Goal: Answer question/provide support: Share knowledge or assist other users

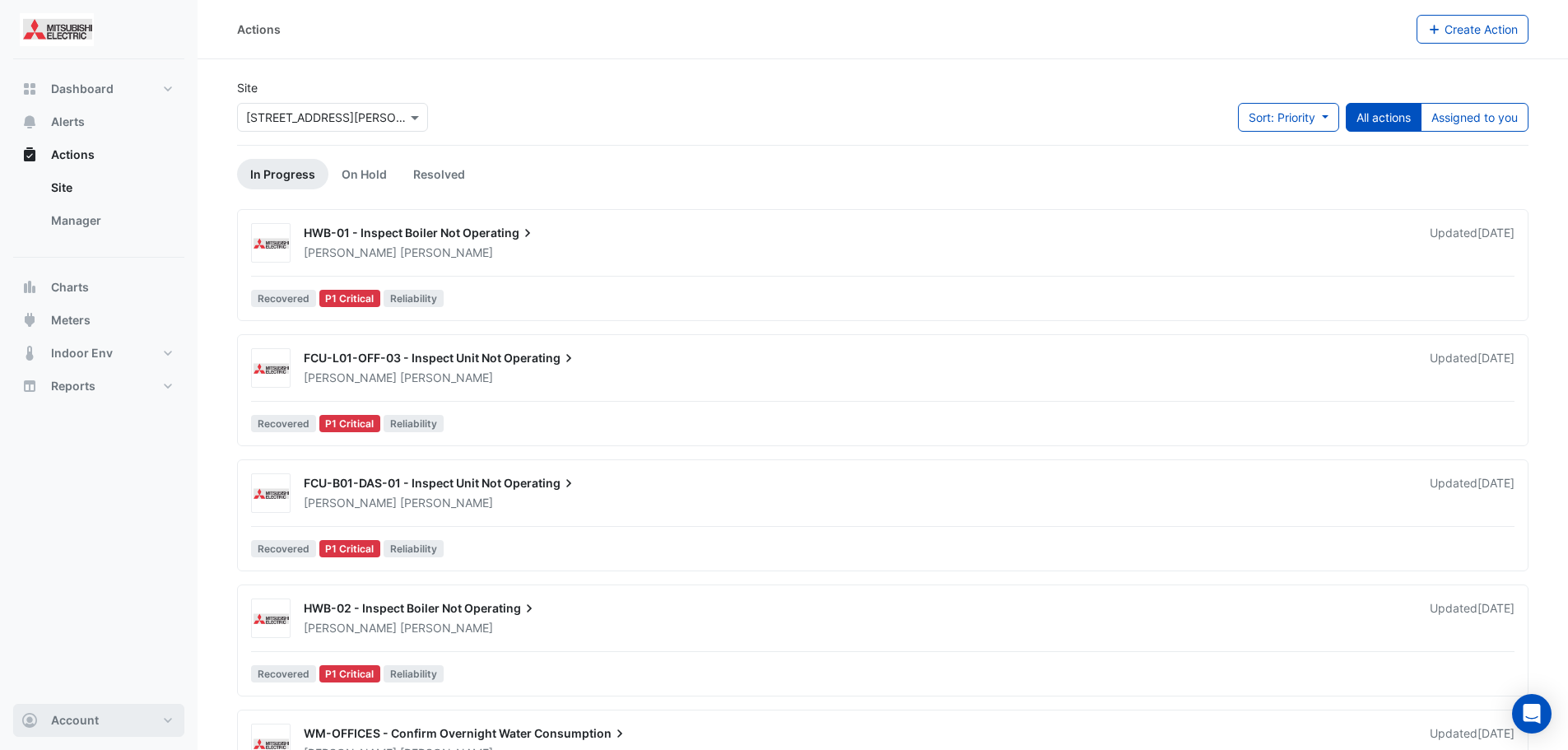
click at [156, 708] on button "Account" at bounding box center [99, 720] width 172 height 32
click at [144, 503] on div "Dashboard Portfolio Ratings Performance Alerts Actions Site Manager Charts" at bounding box center [99, 382] width 172 height 644
click at [406, 117] on span at bounding box center [416, 116] width 21 height 17
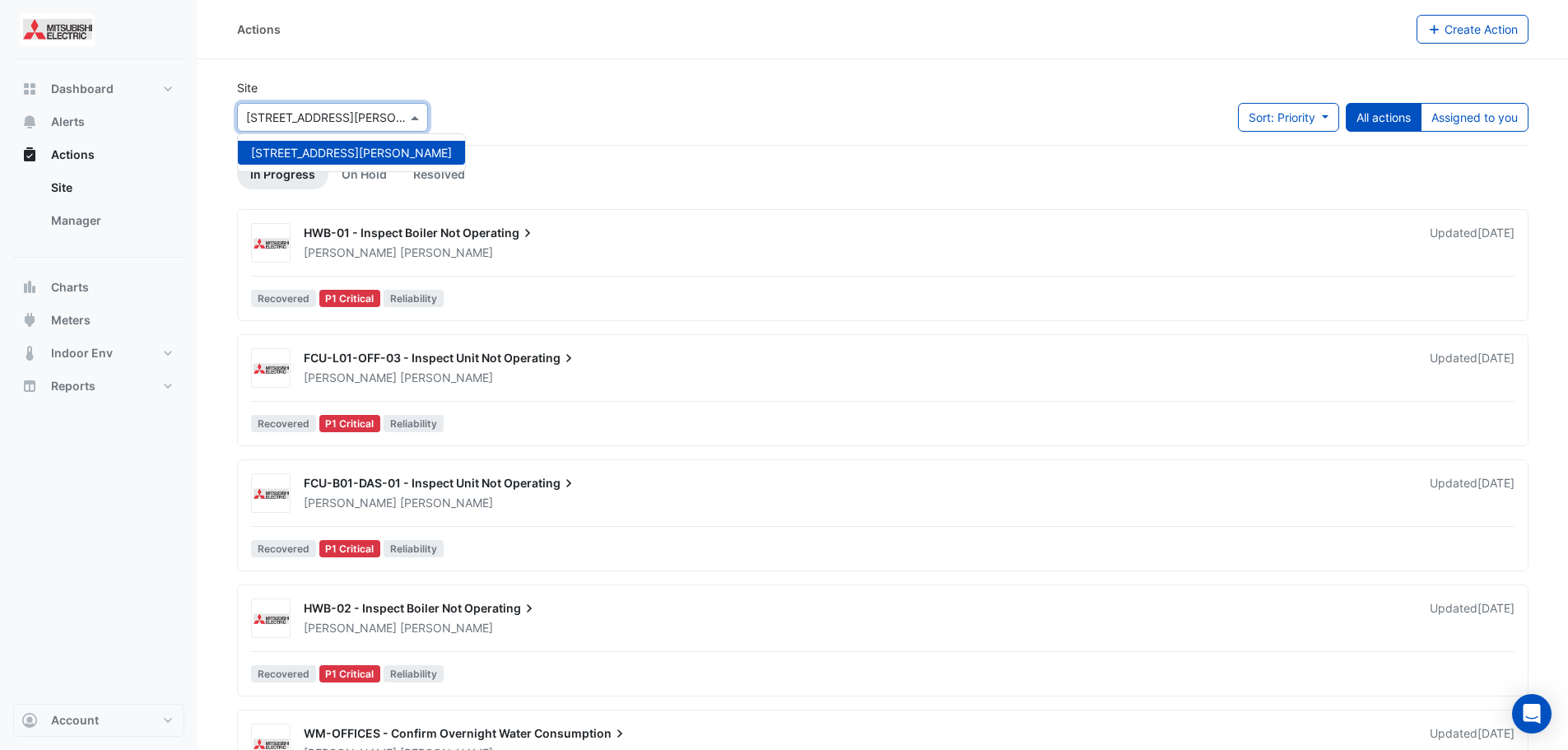
click at [406, 117] on span at bounding box center [416, 116] width 21 height 17
click at [339, 180] on link "On Hold" at bounding box center [364, 174] width 71 height 31
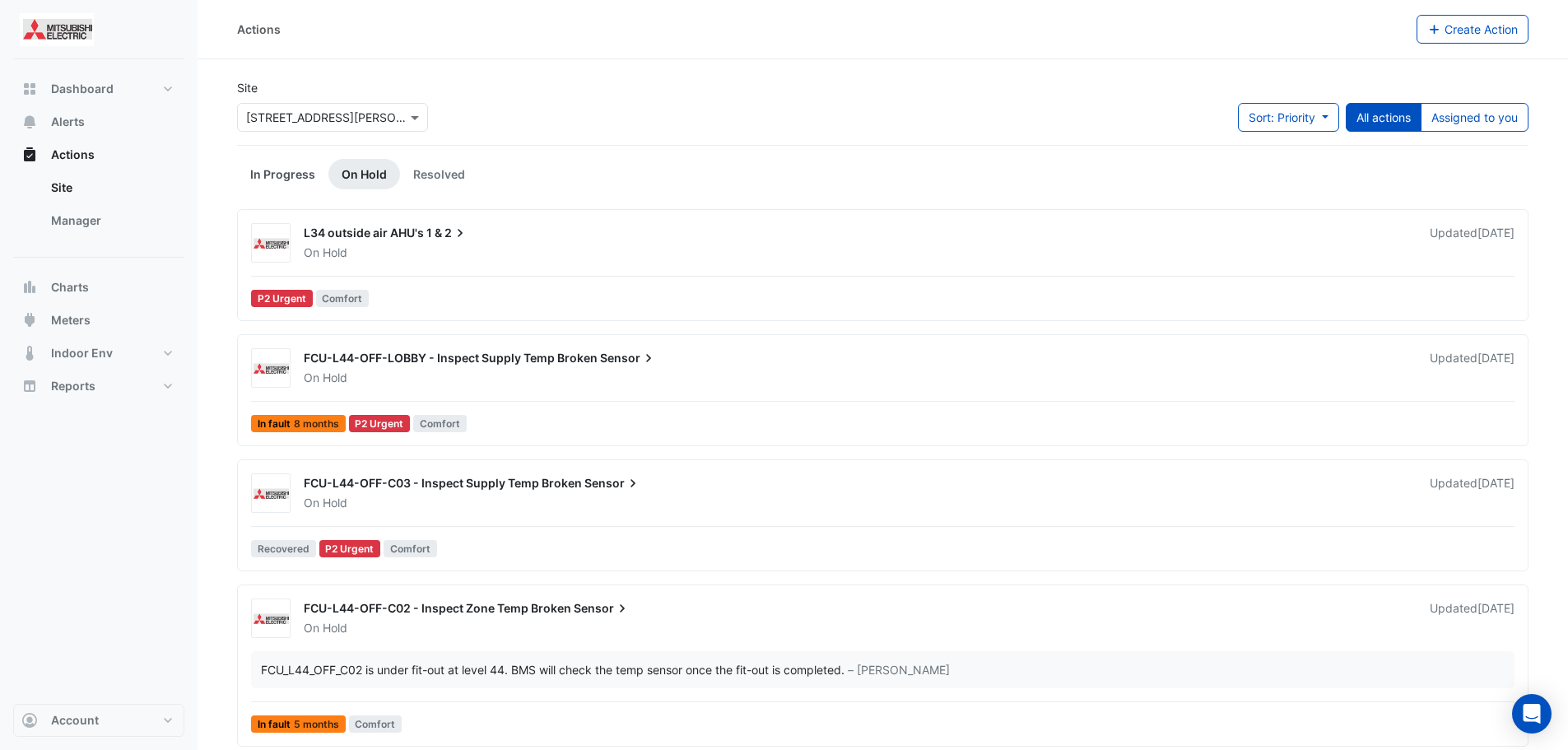
click at [301, 172] on link "In Progress" at bounding box center [283, 174] width 91 height 31
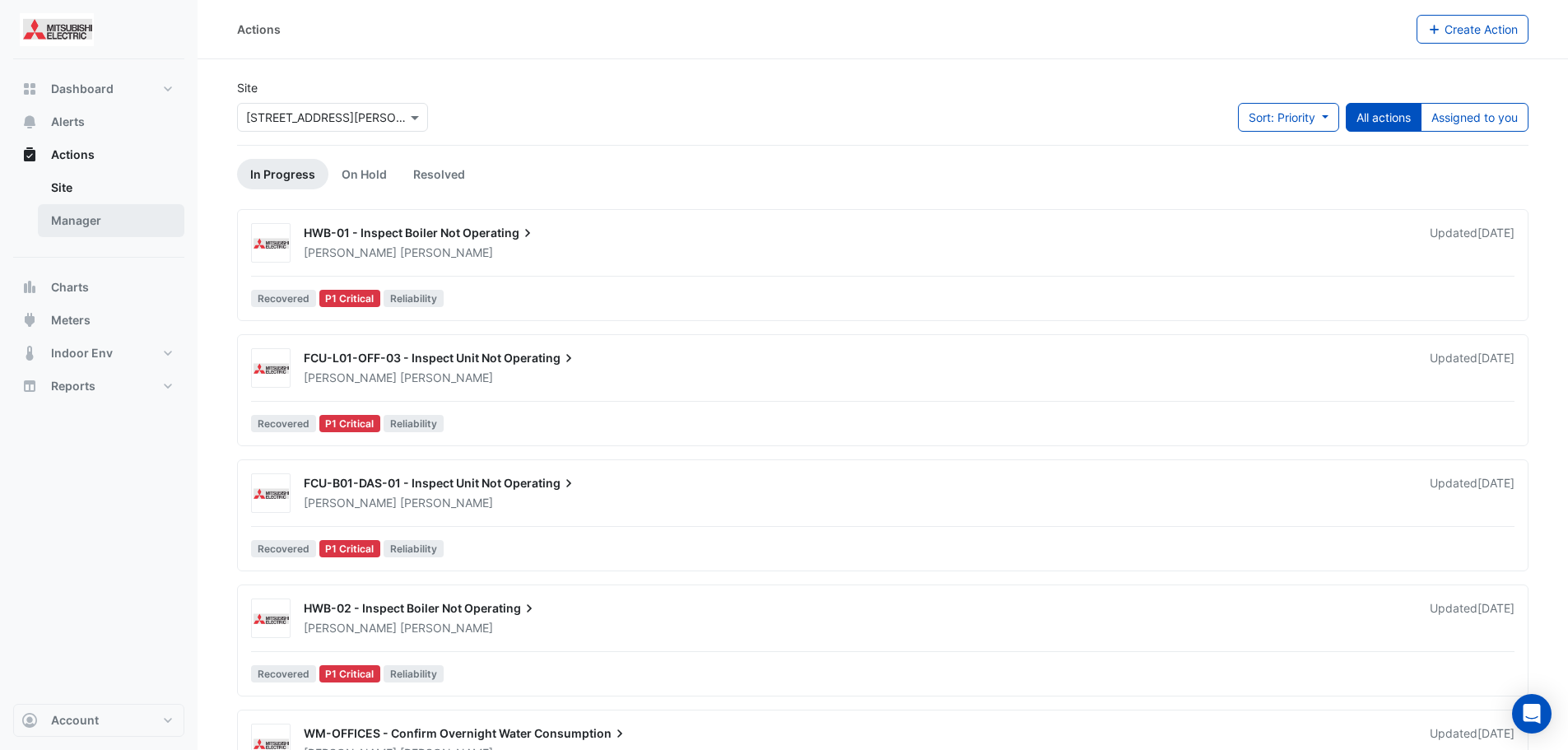
click at [77, 218] on link "Manager" at bounding box center [111, 220] width 146 height 32
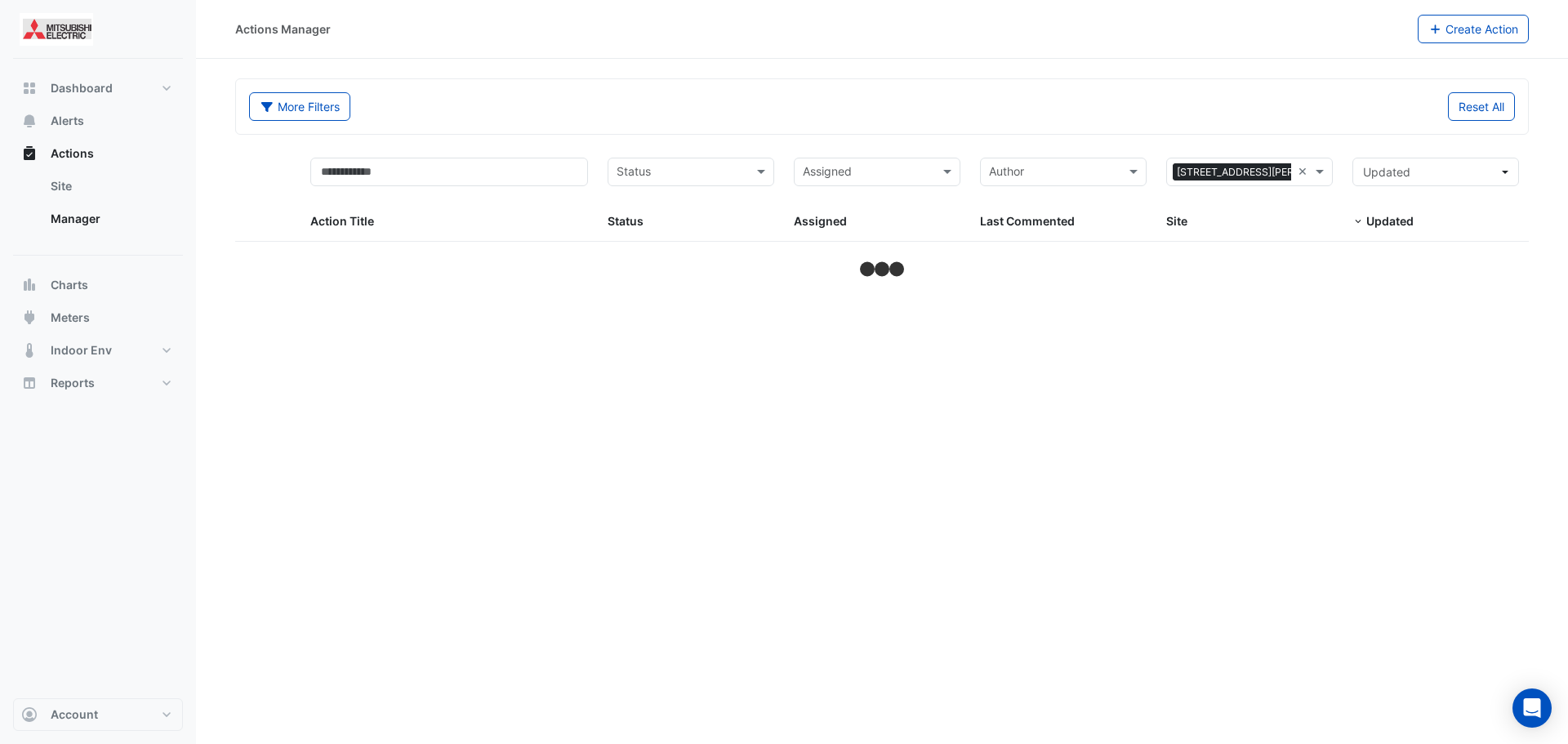
select select "***"
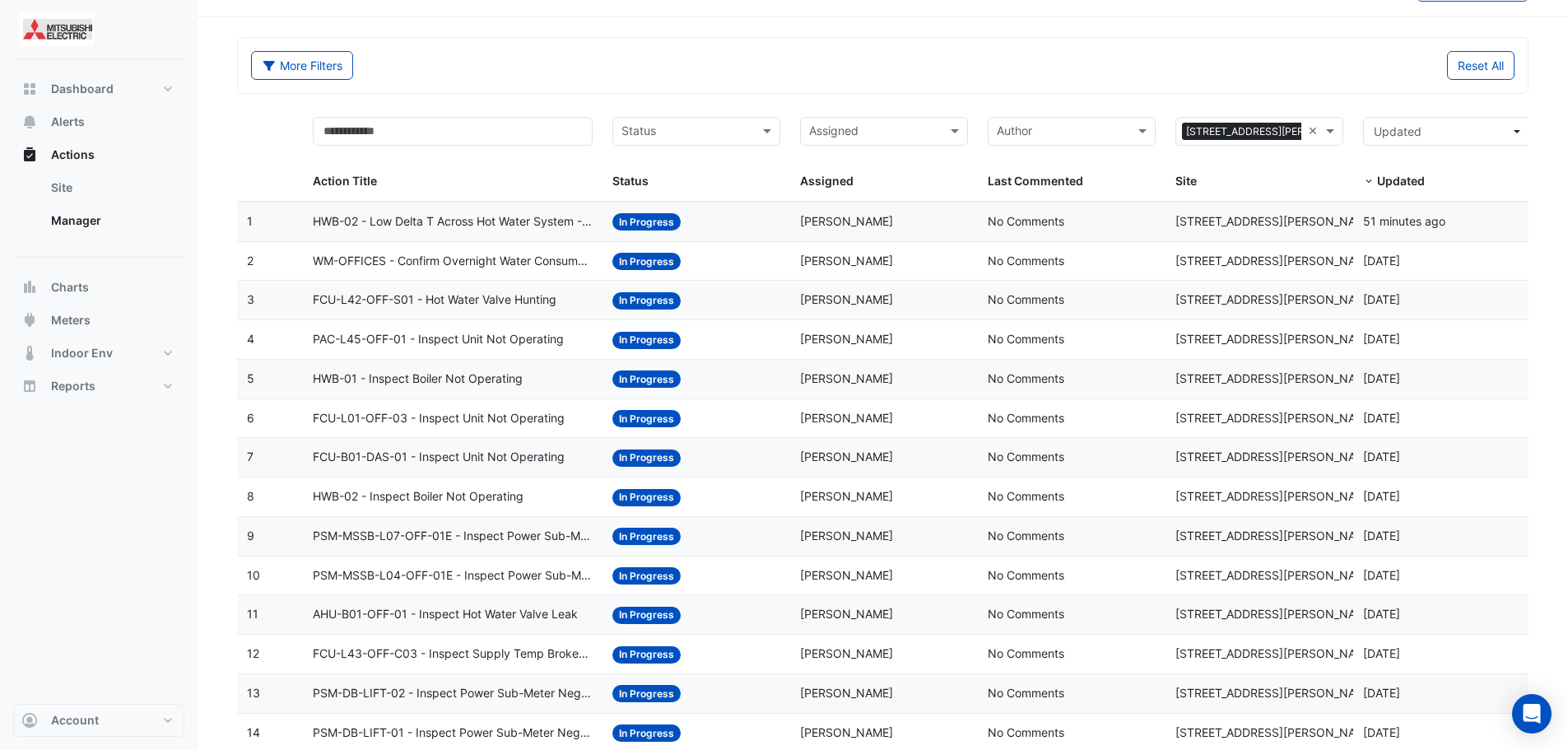
scroll to position [23, 0]
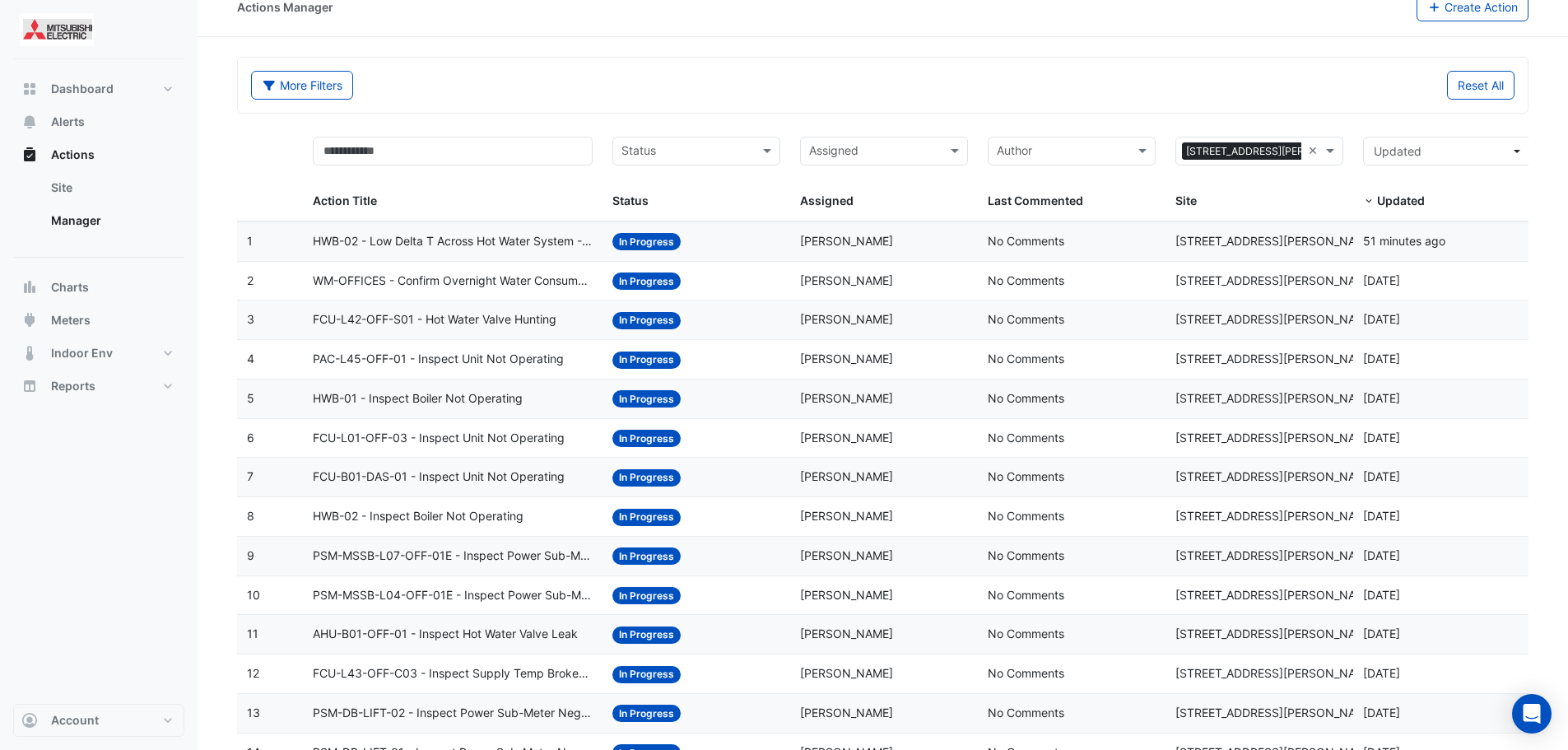
click at [703, 154] on input "text" at bounding box center [686, 153] width 131 height 19
click at [686, 212] on span "In Progress" at bounding box center [656, 210] width 60 height 14
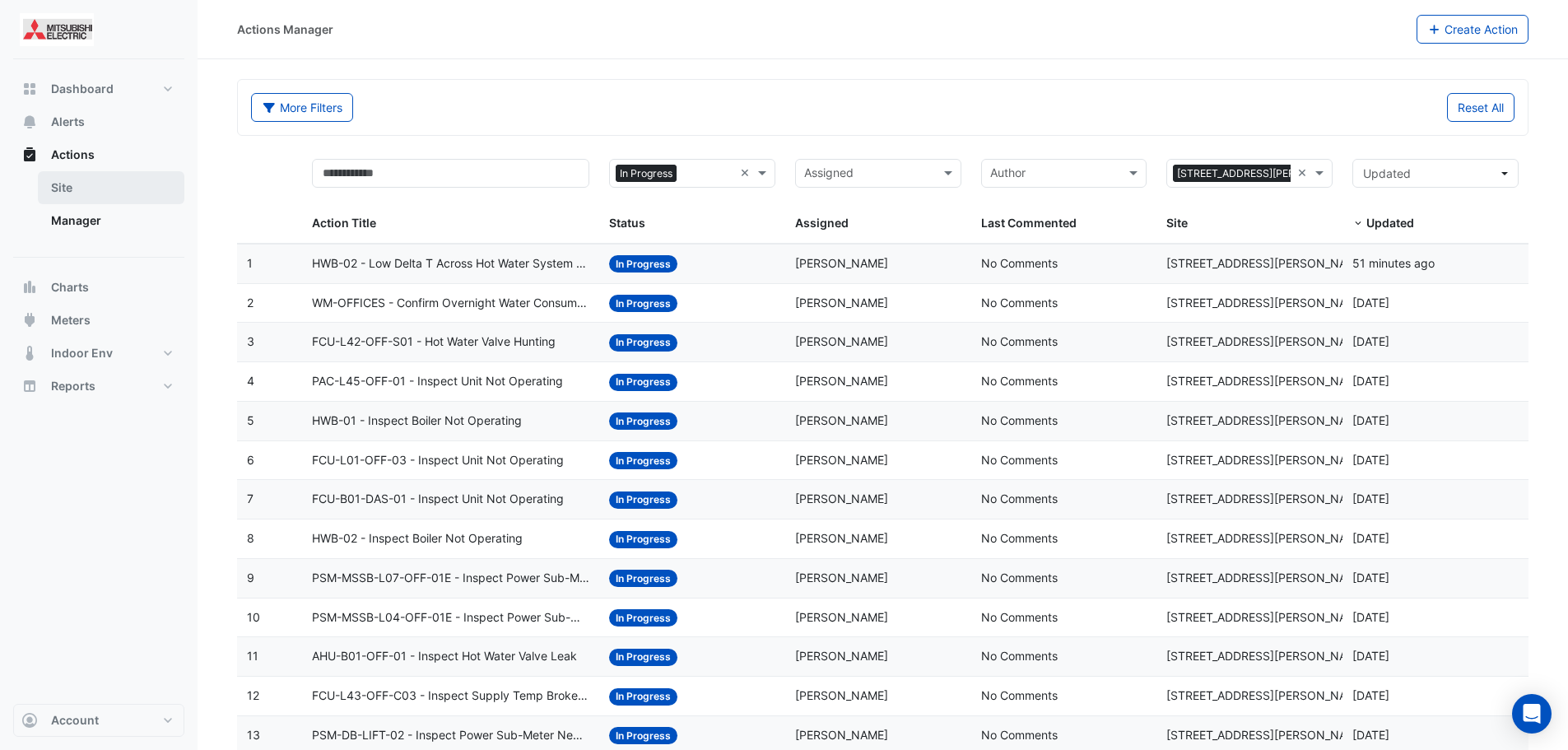
click at [70, 187] on link "Site" at bounding box center [111, 188] width 146 height 32
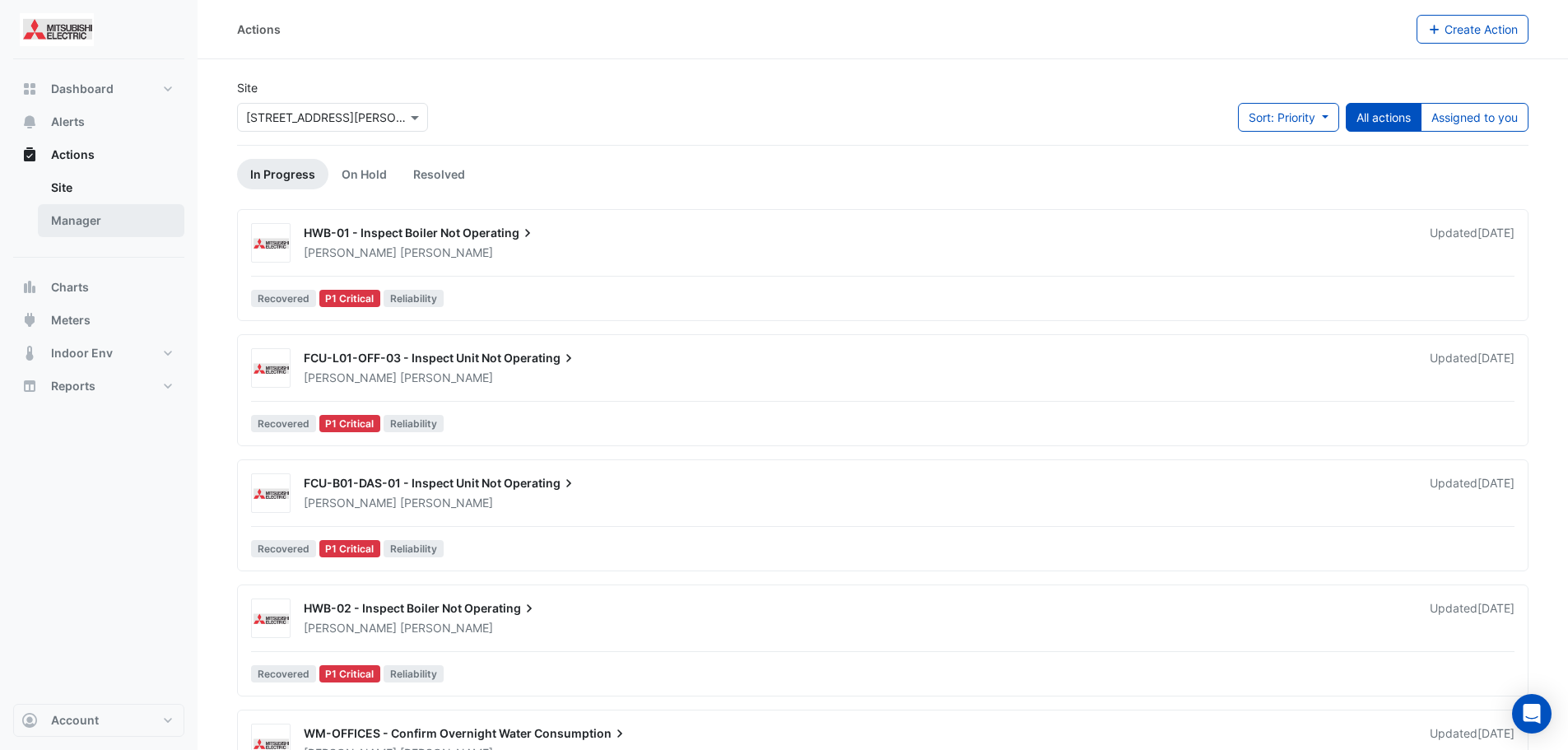
click at [88, 218] on link "Manager" at bounding box center [111, 220] width 146 height 32
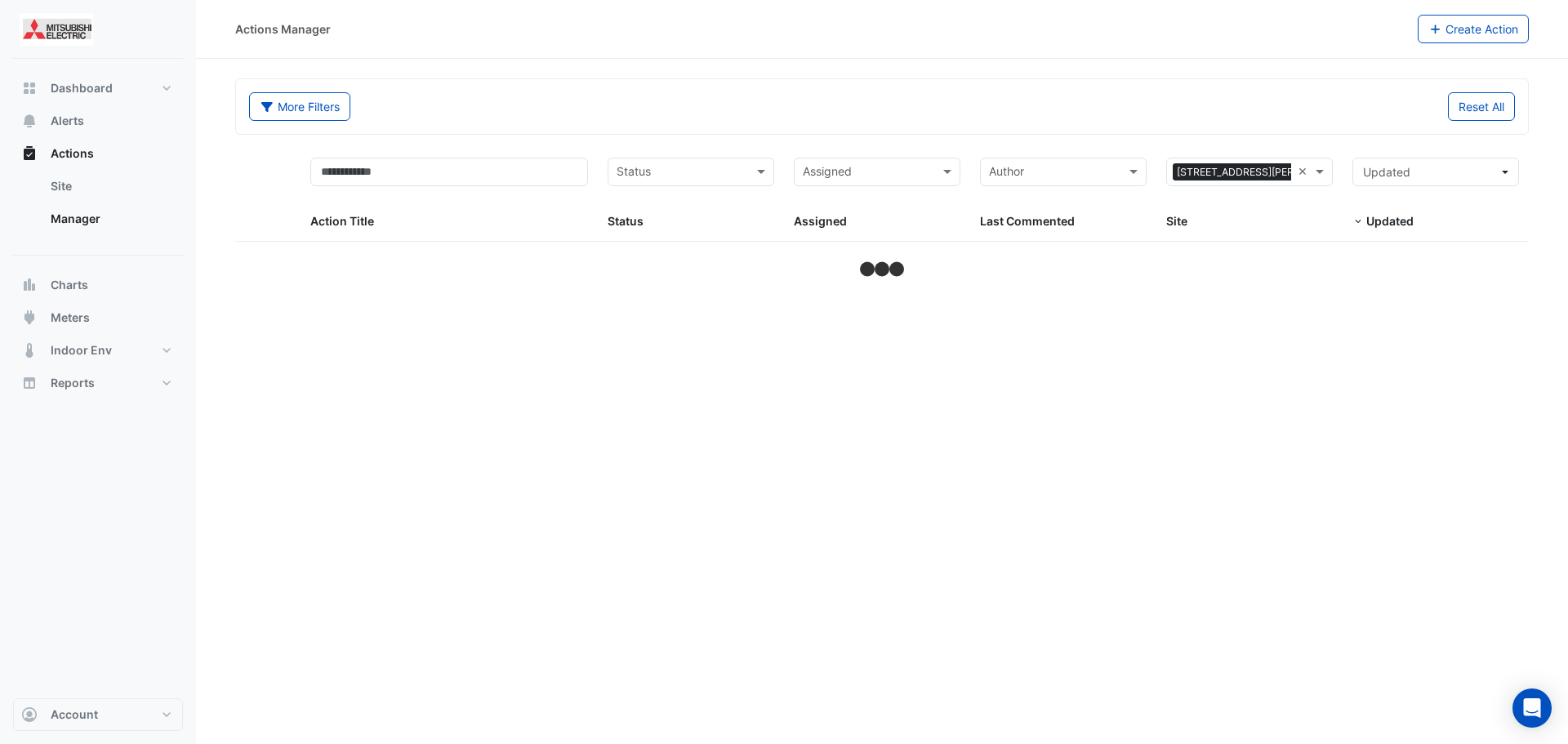
select select "***"
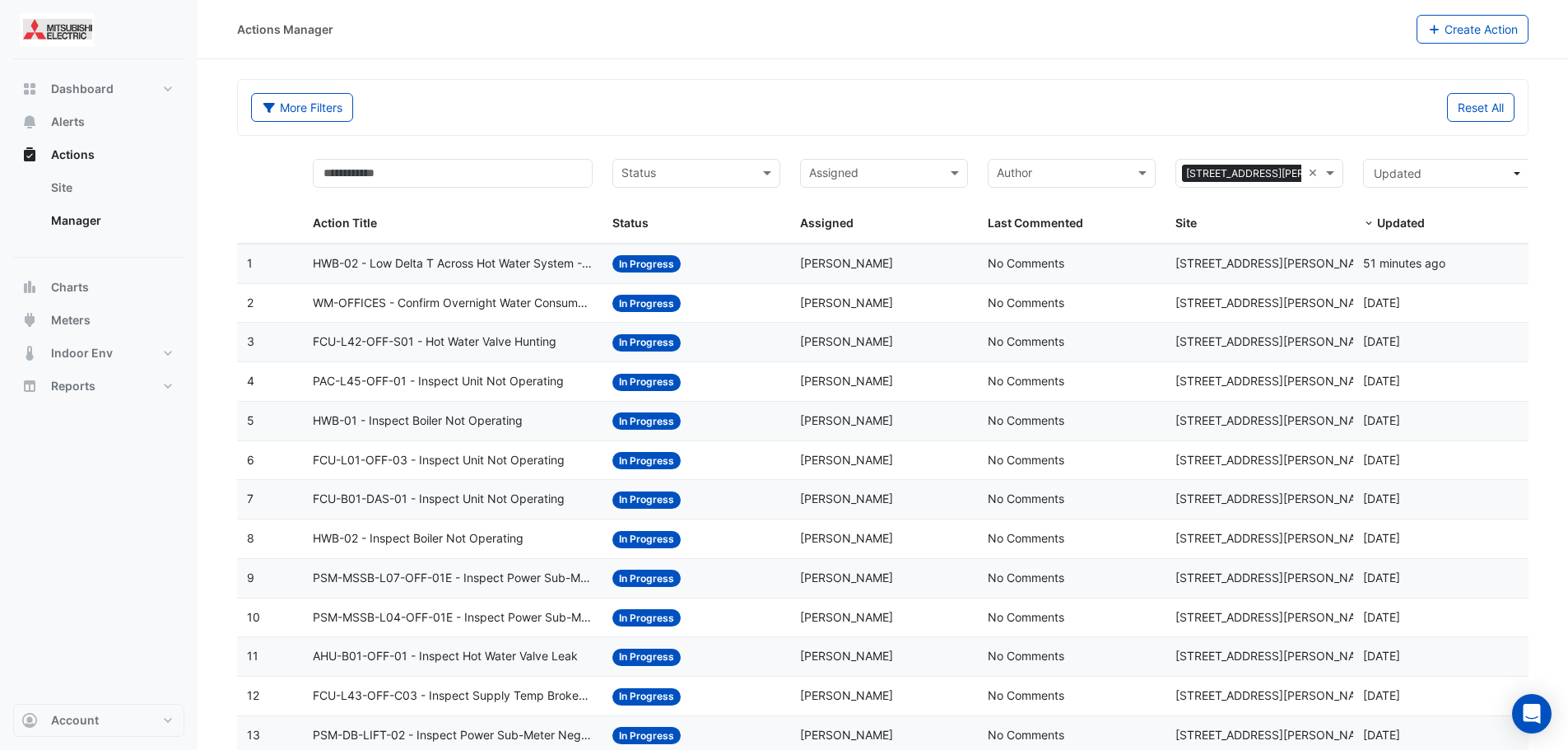
click at [724, 168] on input "text" at bounding box center [686, 174] width 131 height 19
click at [681, 228] on span "In Progress" at bounding box center [656, 233] width 60 height 14
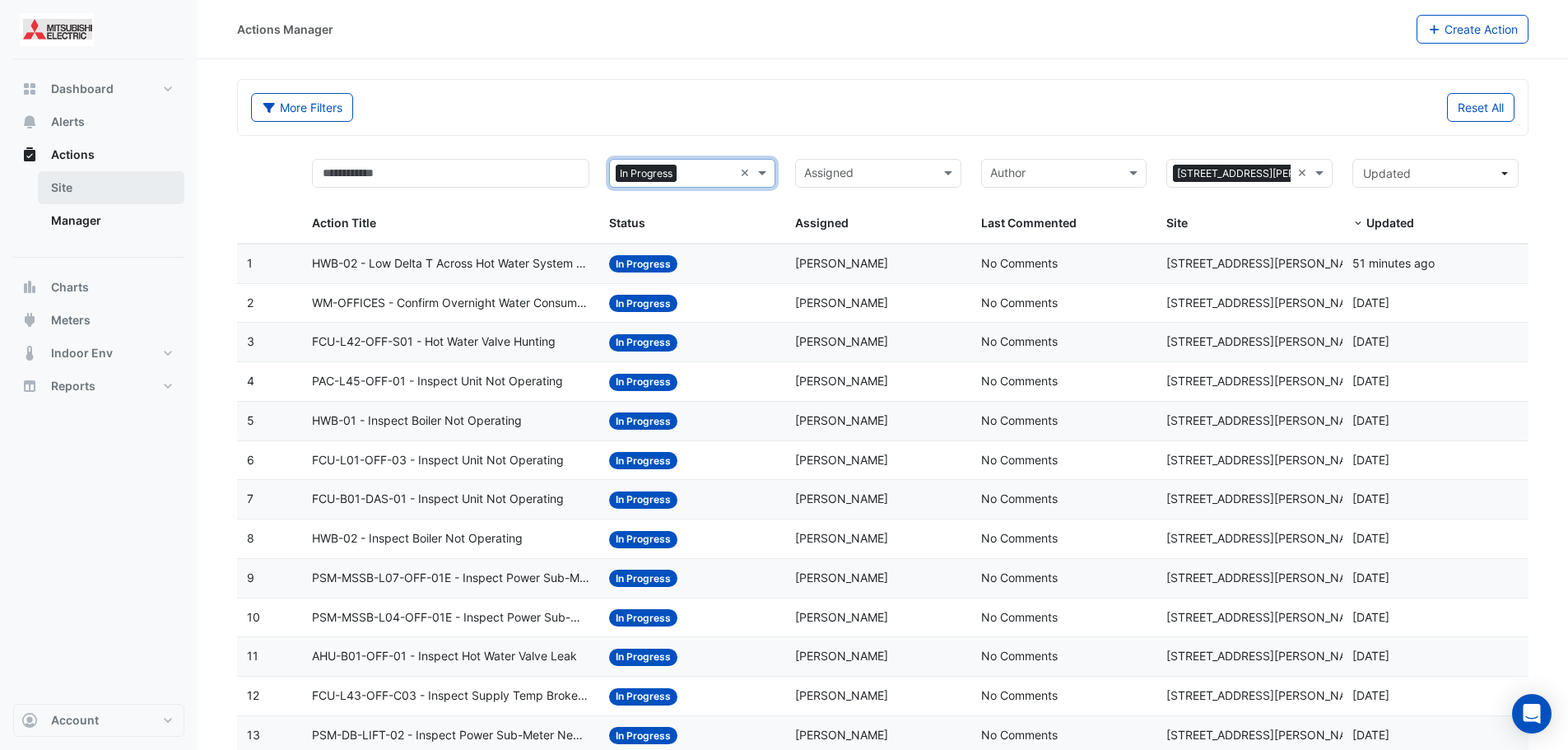
click at [96, 191] on link "Site" at bounding box center [111, 188] width 146 height 32
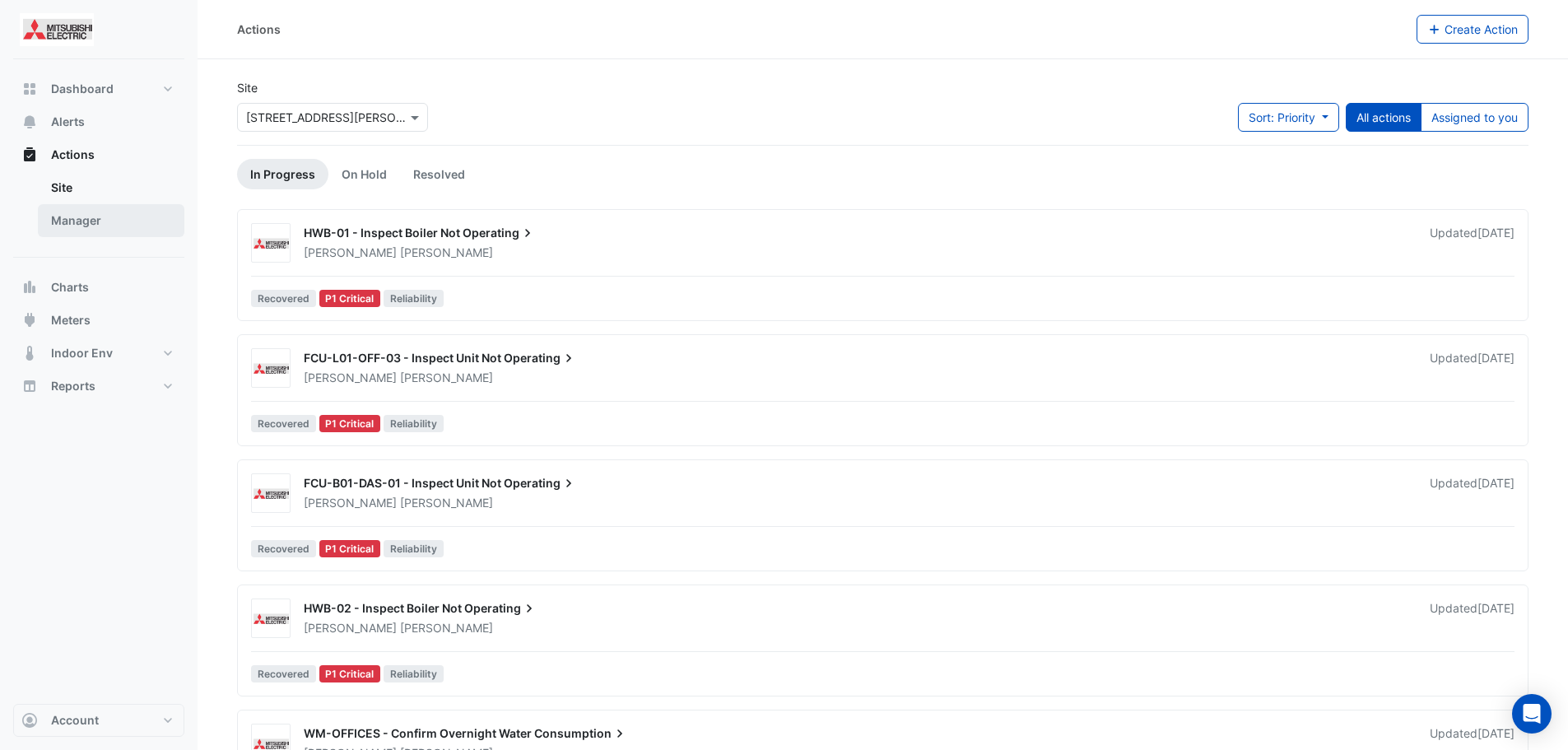
click at [85, 215] on link "Manager" at bounding box center [111, 220] width 146 height 32
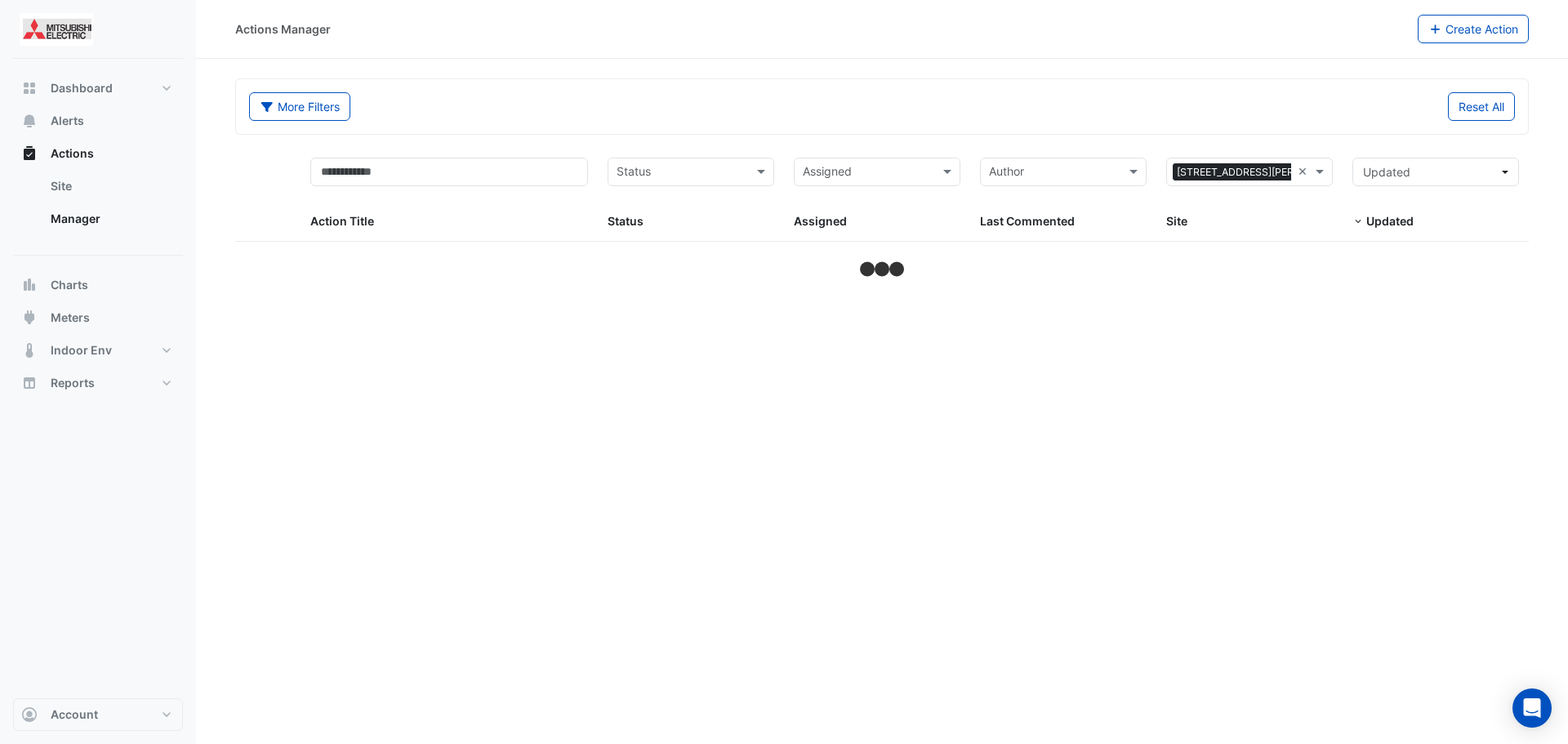
select select "***"
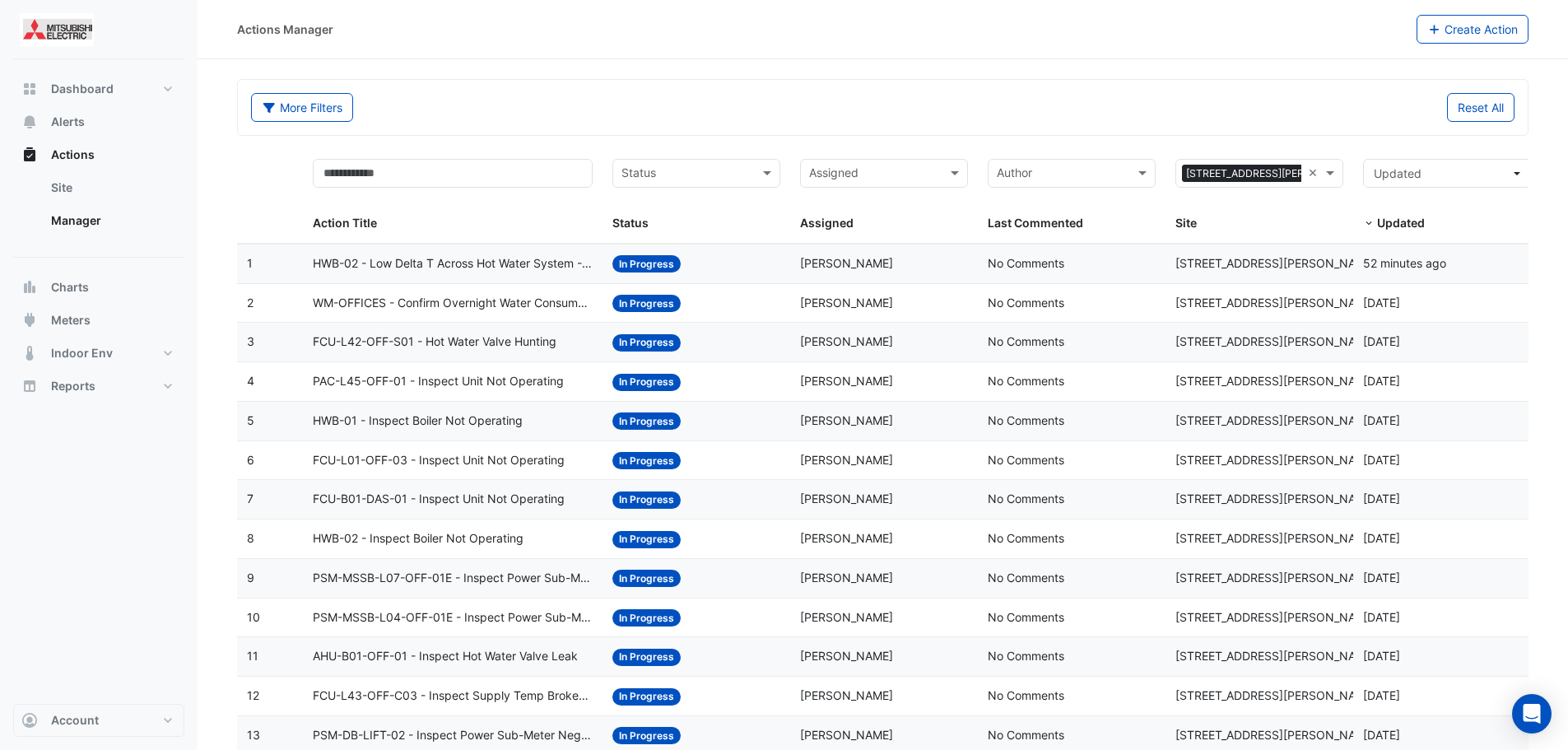
click at [645, 182] on input "text" at bounding box center [686, 174] width 131 height 19
click at [653, 227] on span "In Progress" at bounding box center [656, 233] width 60 height 14
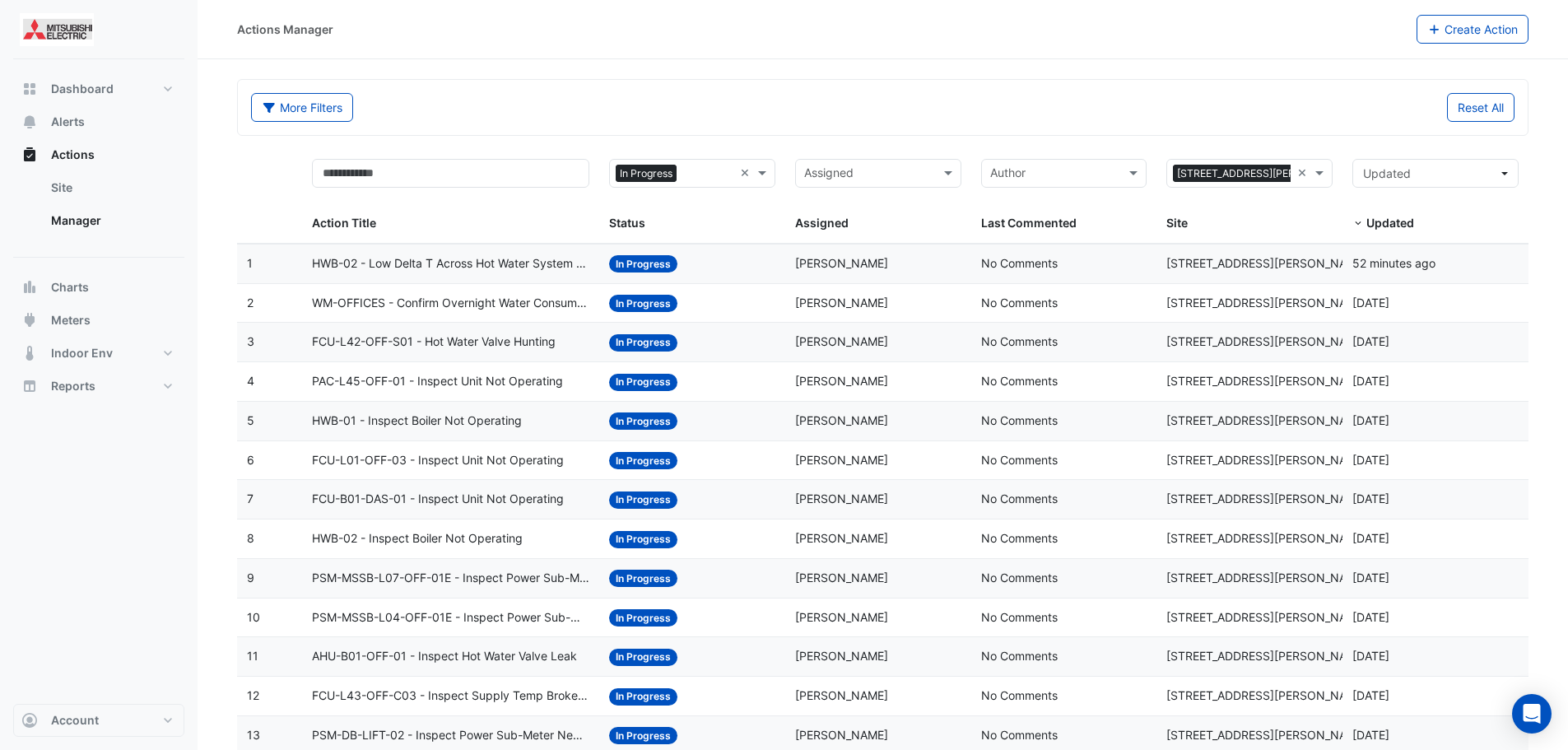
drag, startPoint x: 743, startPoint y: 354, endPoint x: 976, endPoint y: 98, distance: 346.2
click at [976, 98] on div "Reset All" at bounding box center [1203, 107] width 642 height 29
click at [553, 264] on span "HWB-02 - Low Delta T Across Hot Water System - Enable Point" at bounding box center [450, 264] width 277 height 19
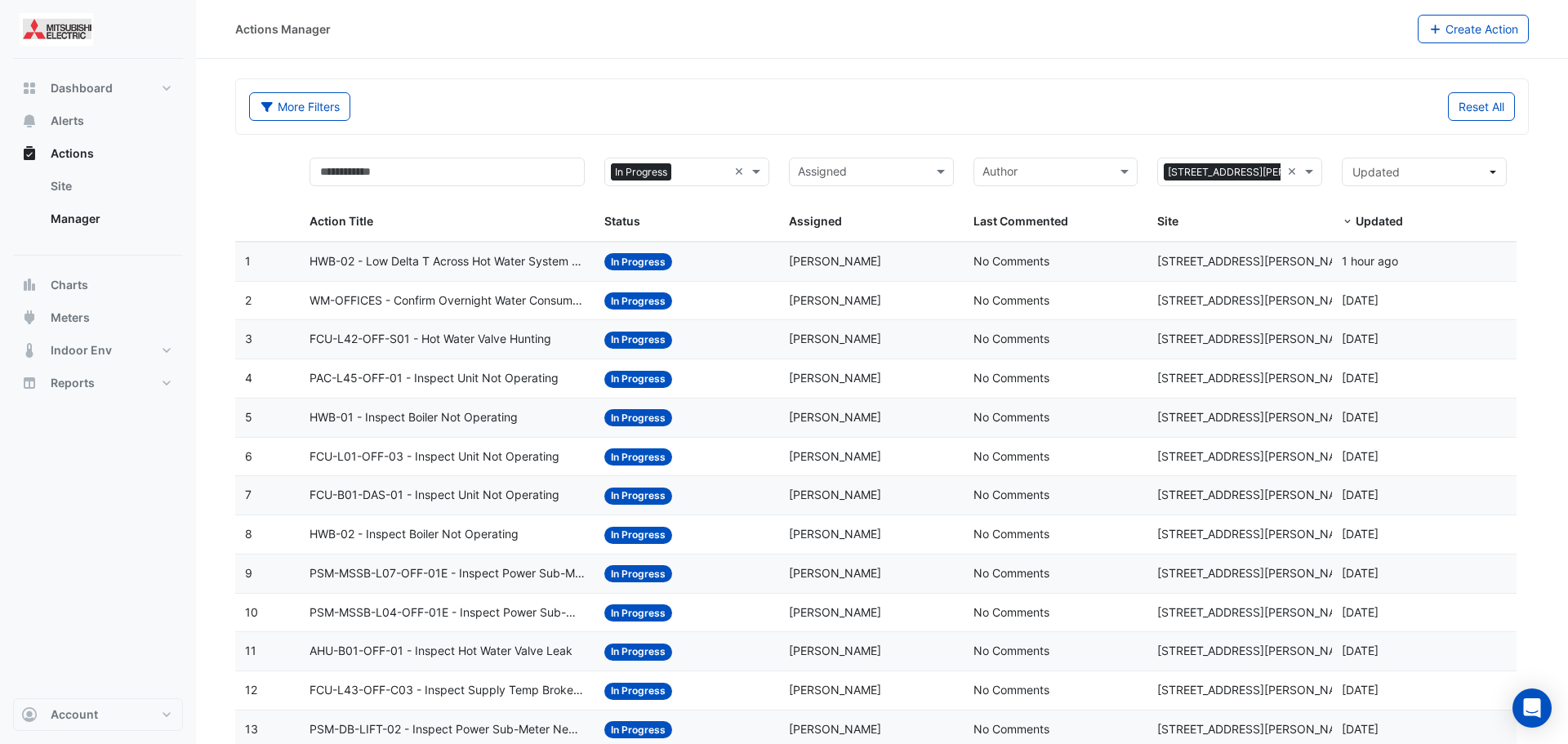
scroll to position [81, 0]
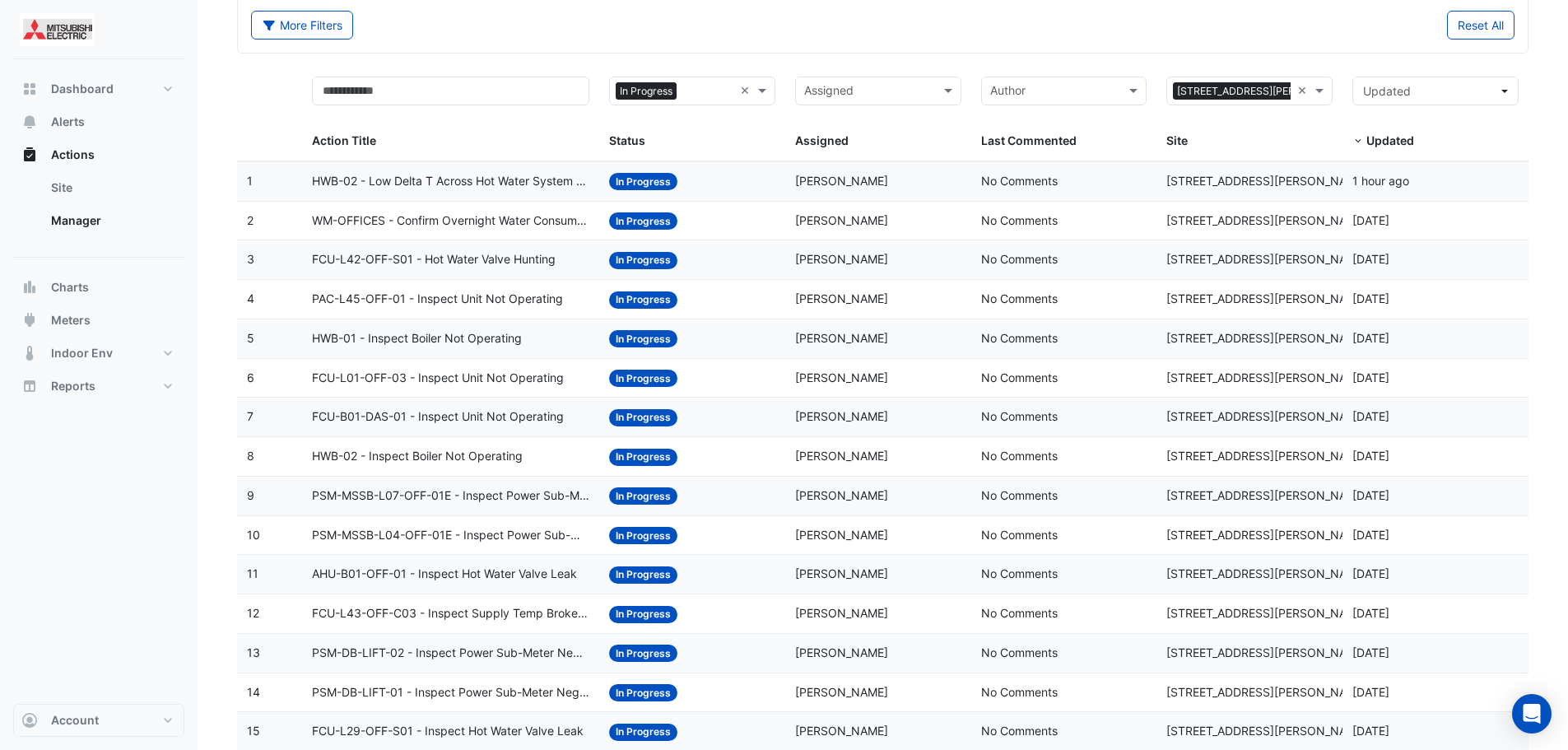
click at [506, 229] on span "WM-OFFICES - Confirm Overnight Water Consumption" at bounding box center [450, 220] width 277 height 19
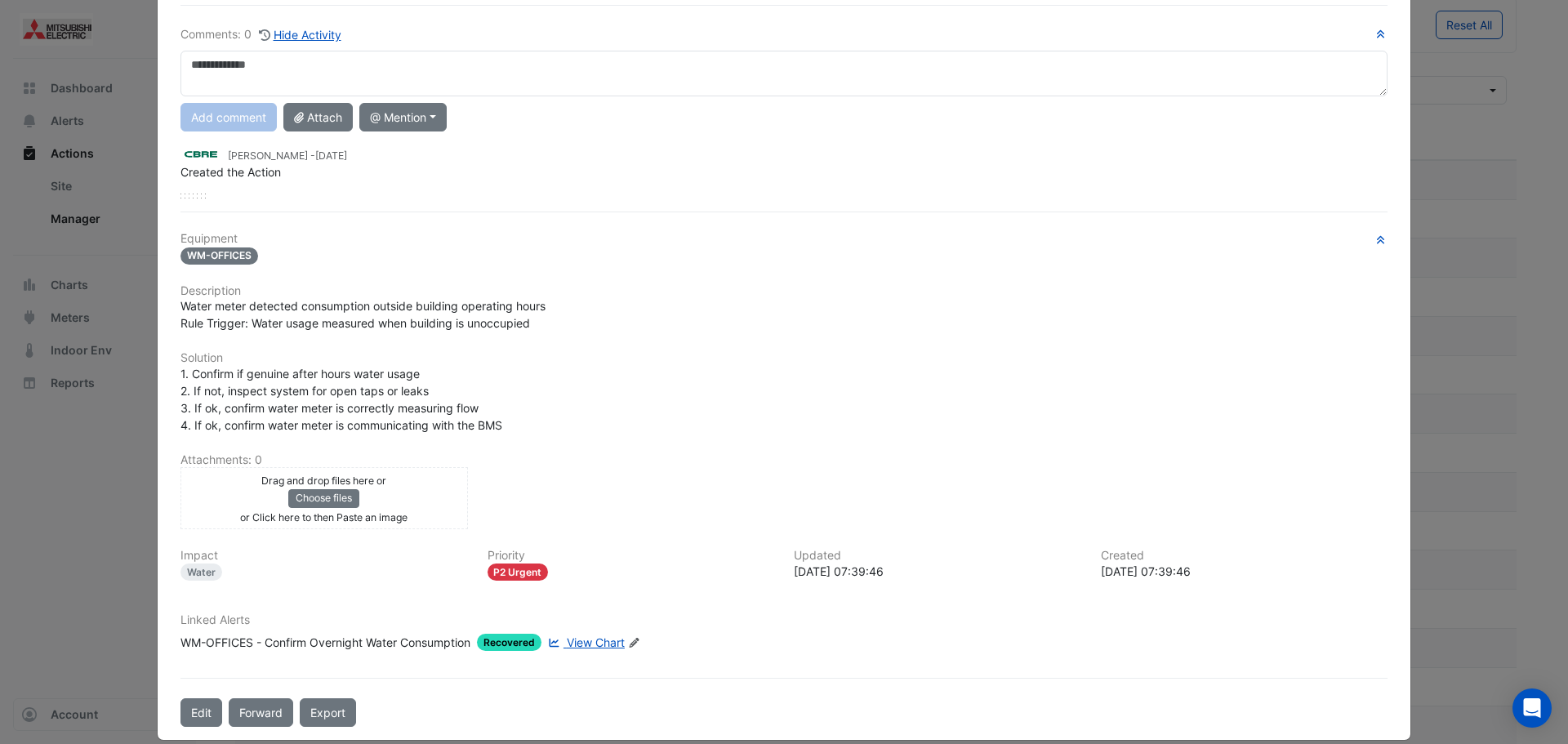
scroll to position [0, 0]
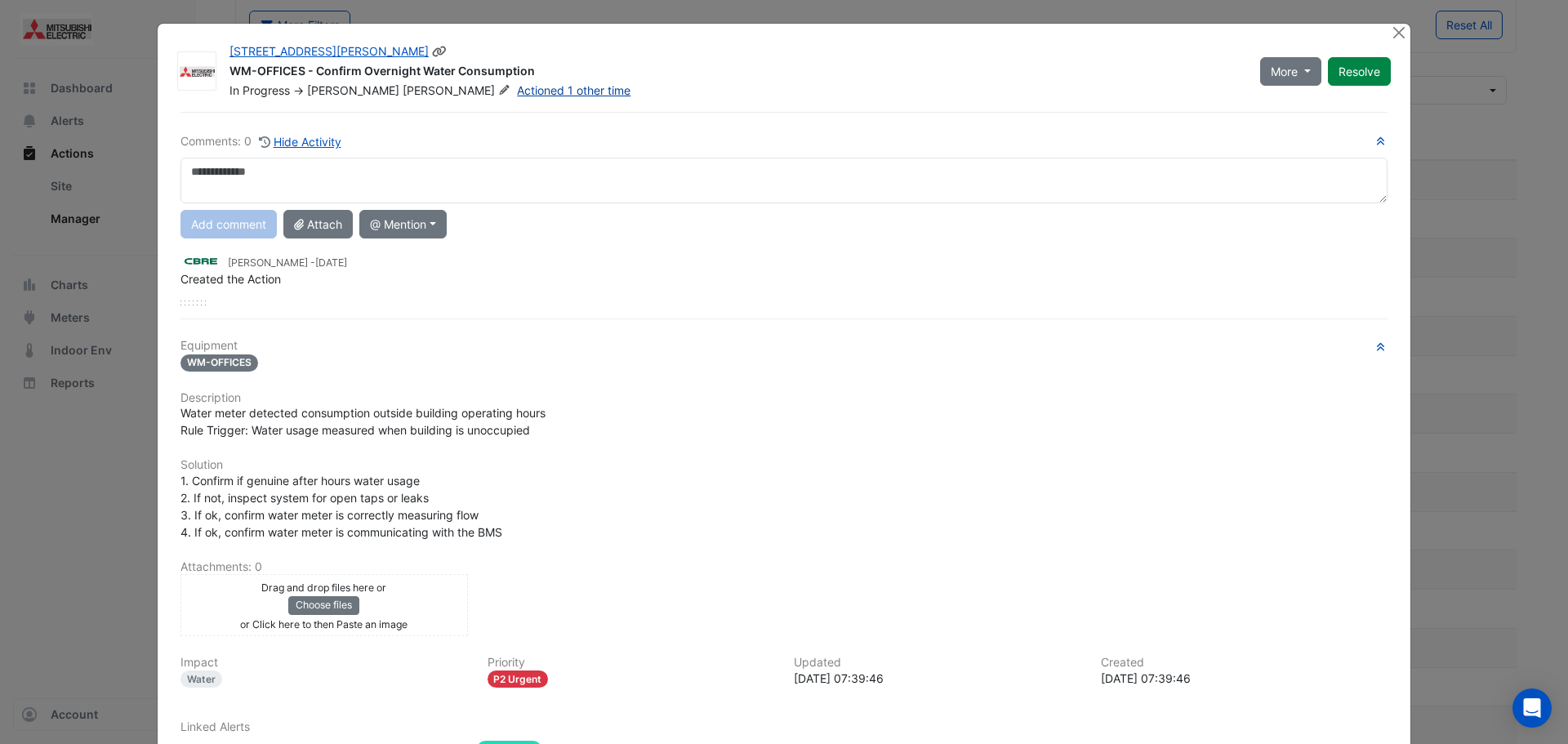
click at [517, 90] on link "Actioned 1 other time" at bounding box center [573, 90] width 114 height 14
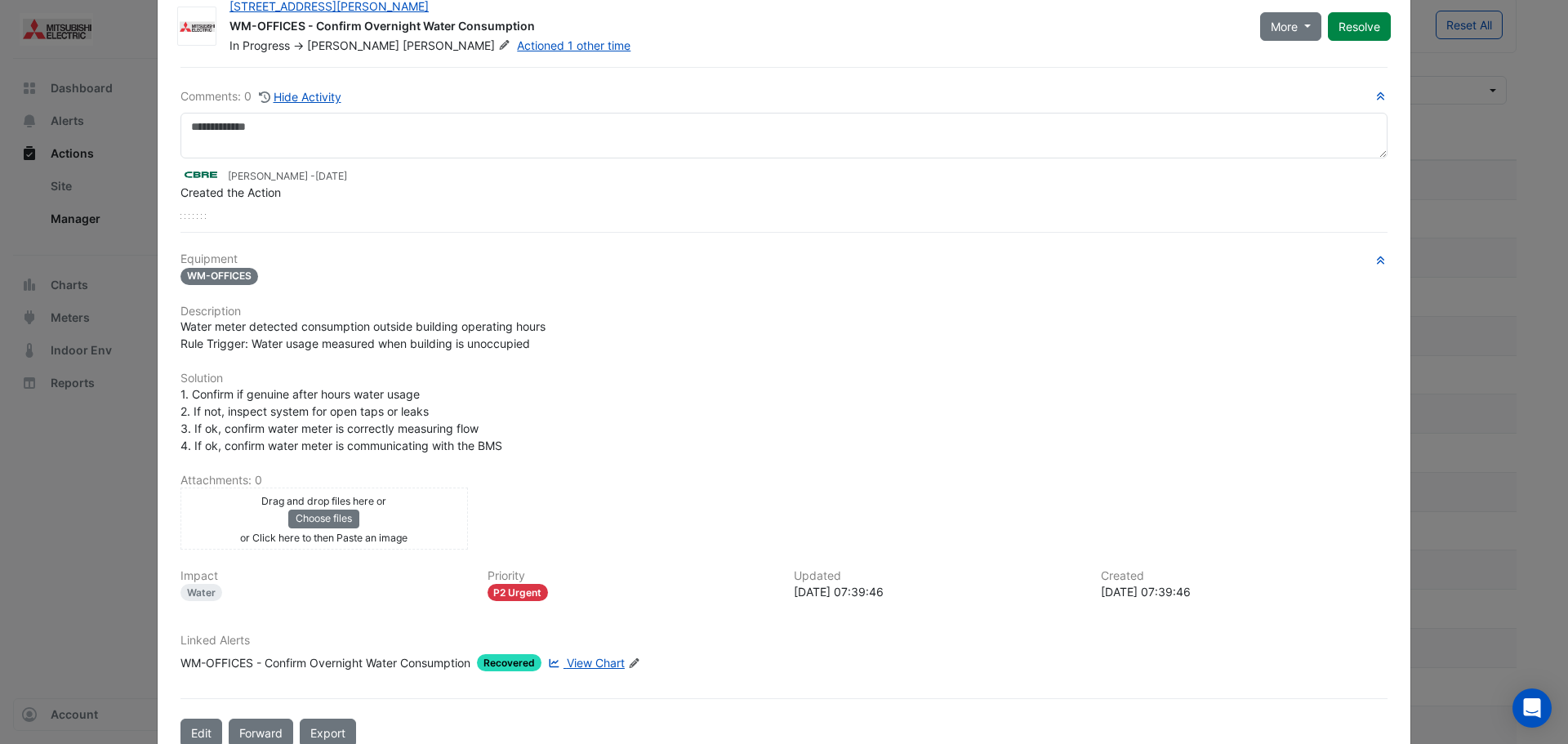
scroll to position [85, 0]
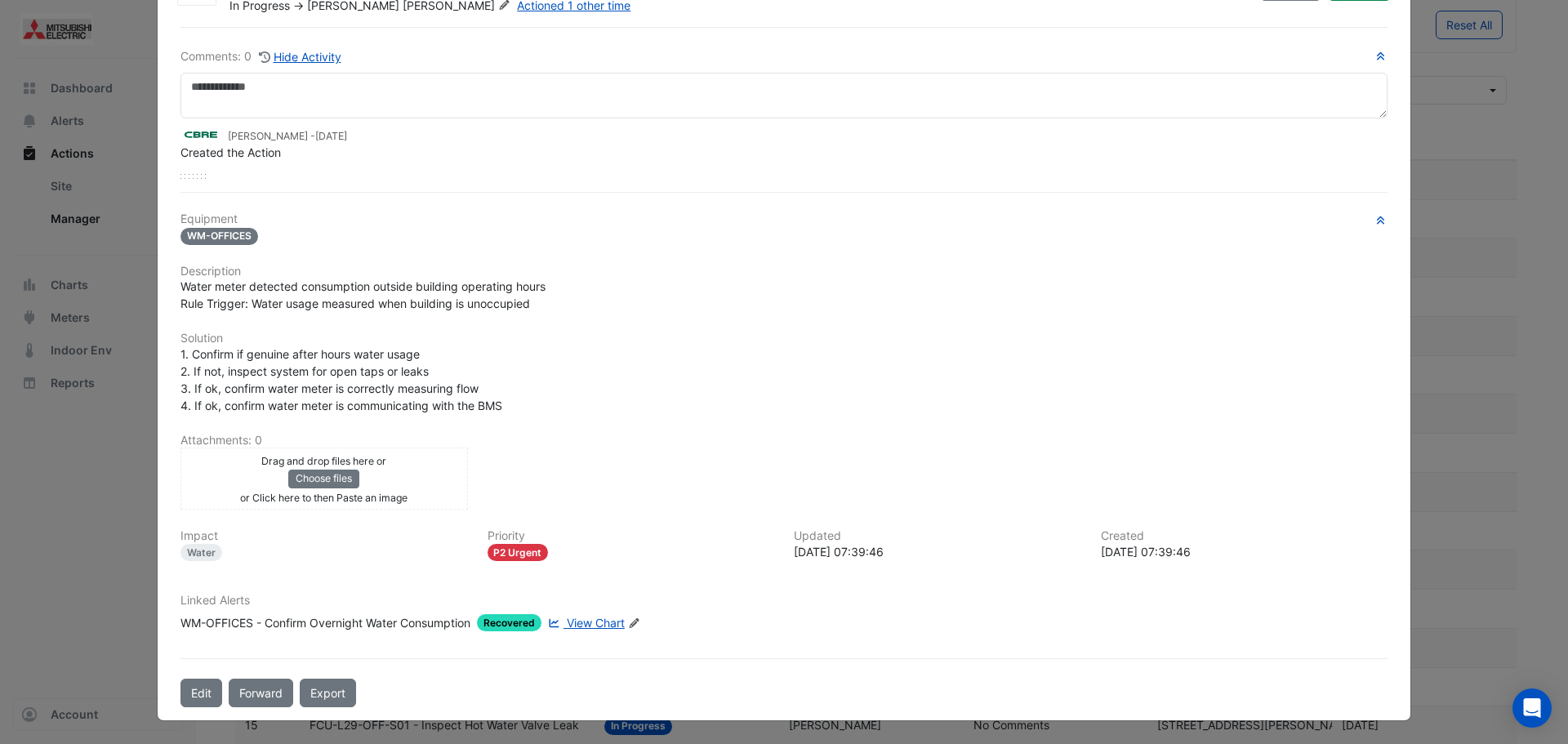
click at [621, 617] on span "View Chart" at bounding box center [595, 623] width 58 height 14
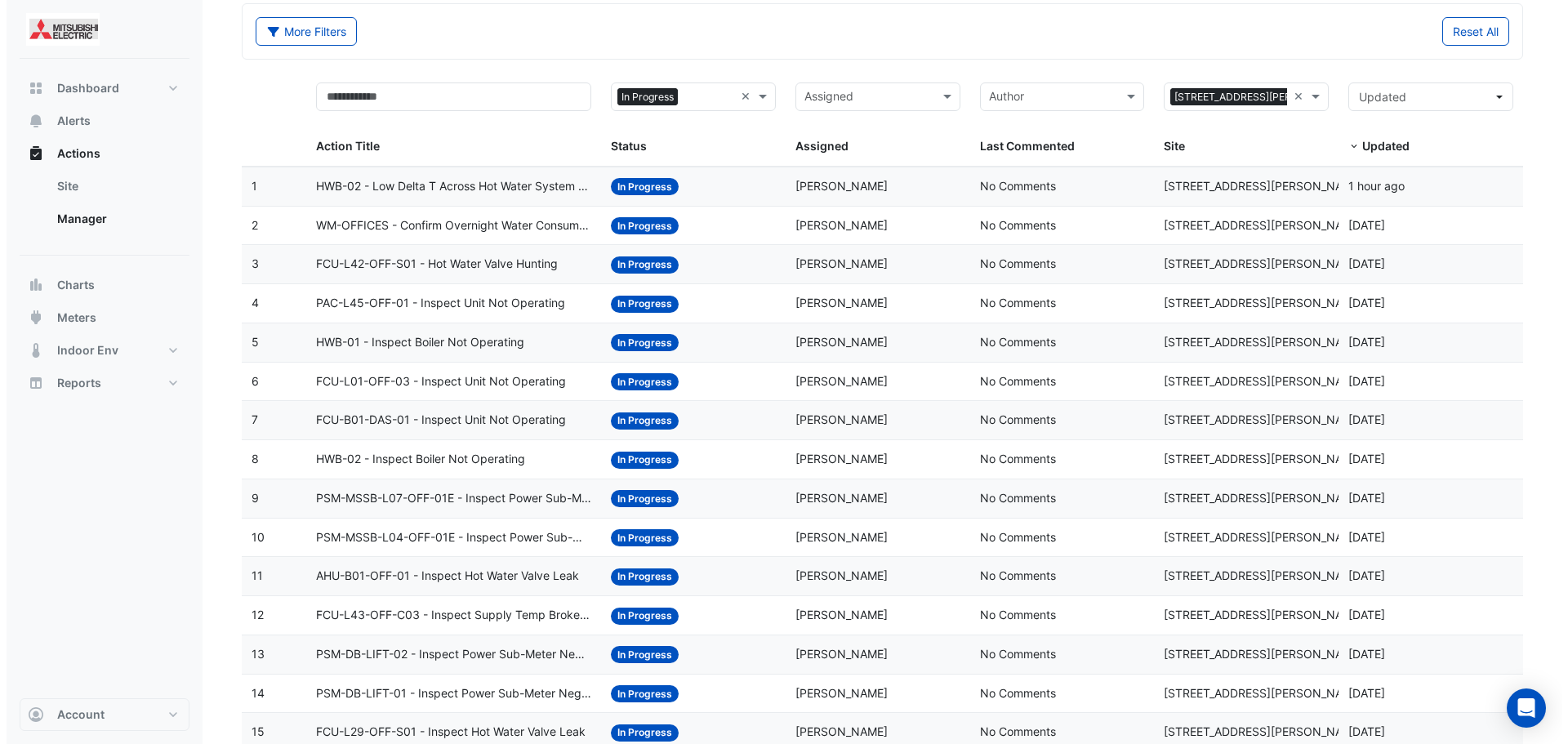
scroll to position [0, 0]
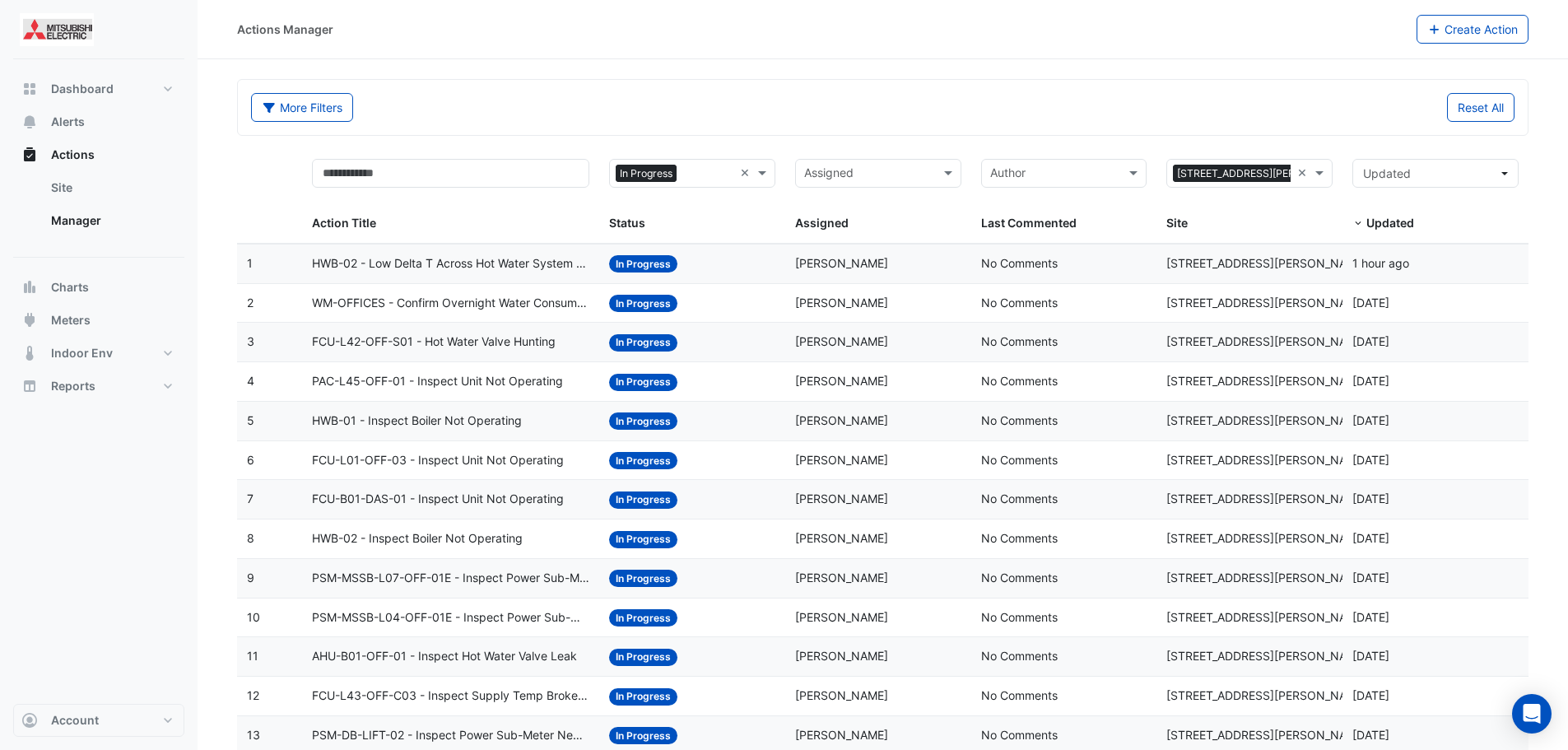
click at [480, 347] on span "FCU-L42-OFF-S01 - Hot Water Valve Hunting" at bounding box center [434, 341] width 244 height 19
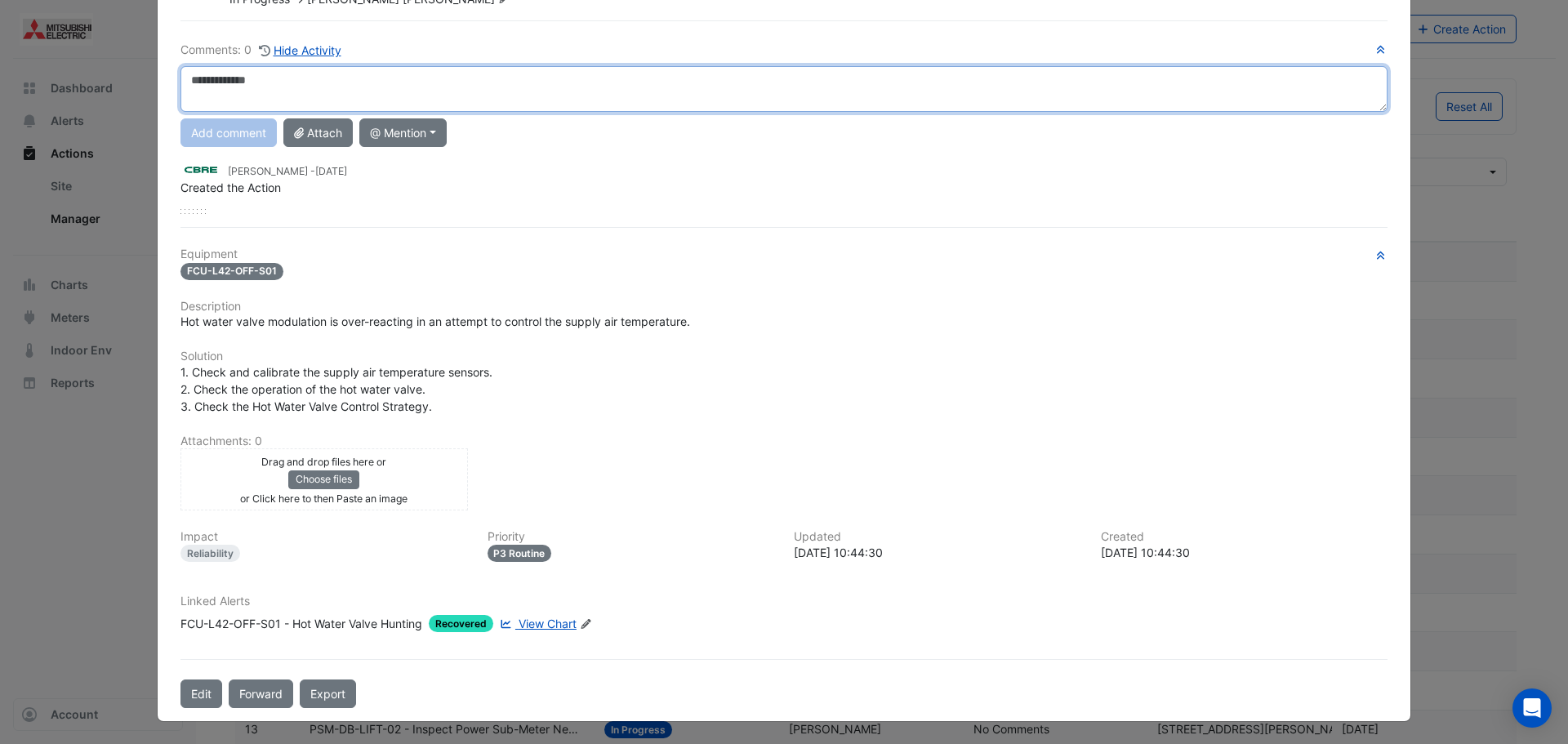
scroll to position [92, 0]
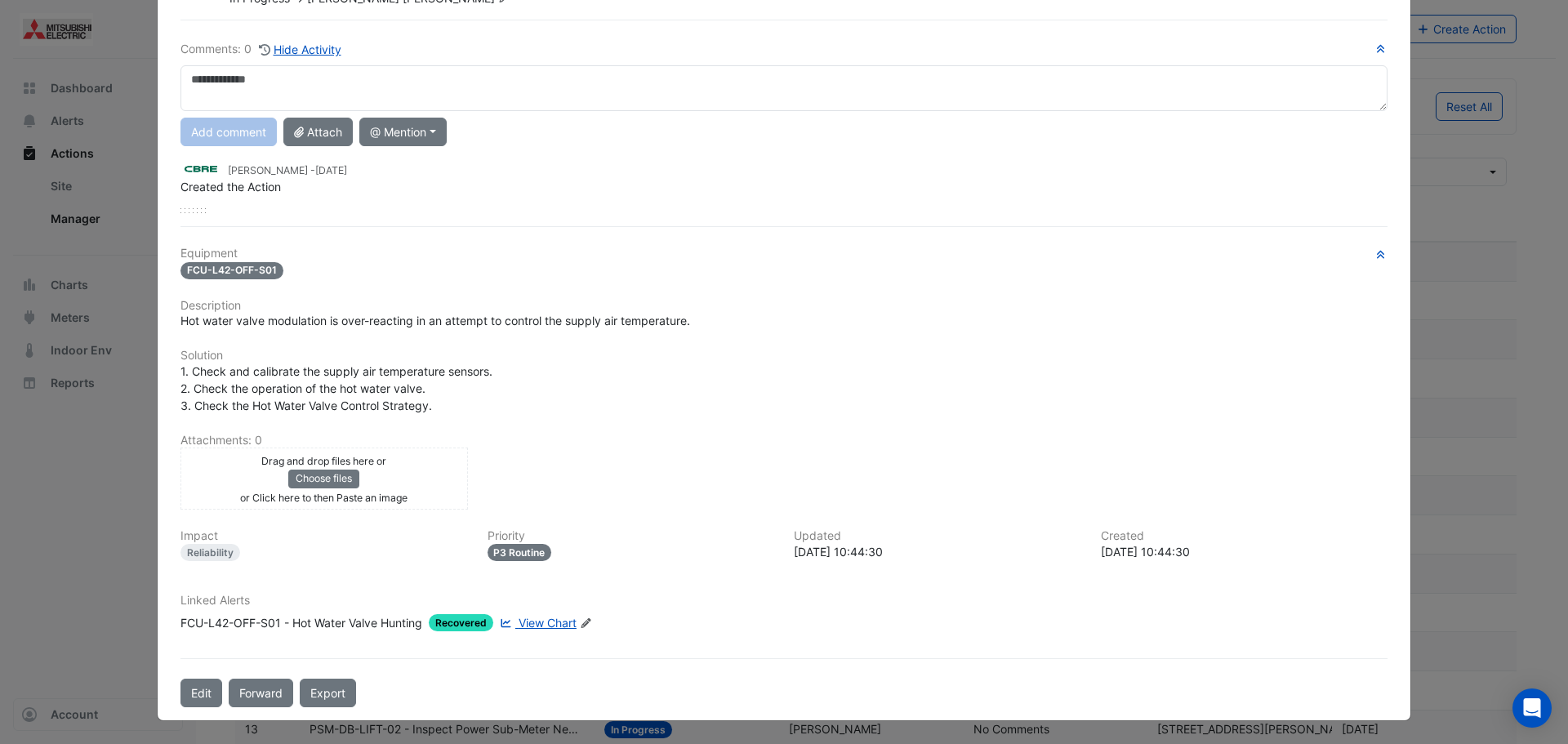
click at [545, 625] on span "View Chart" at bounding box center [547, 623] width 58 height 14
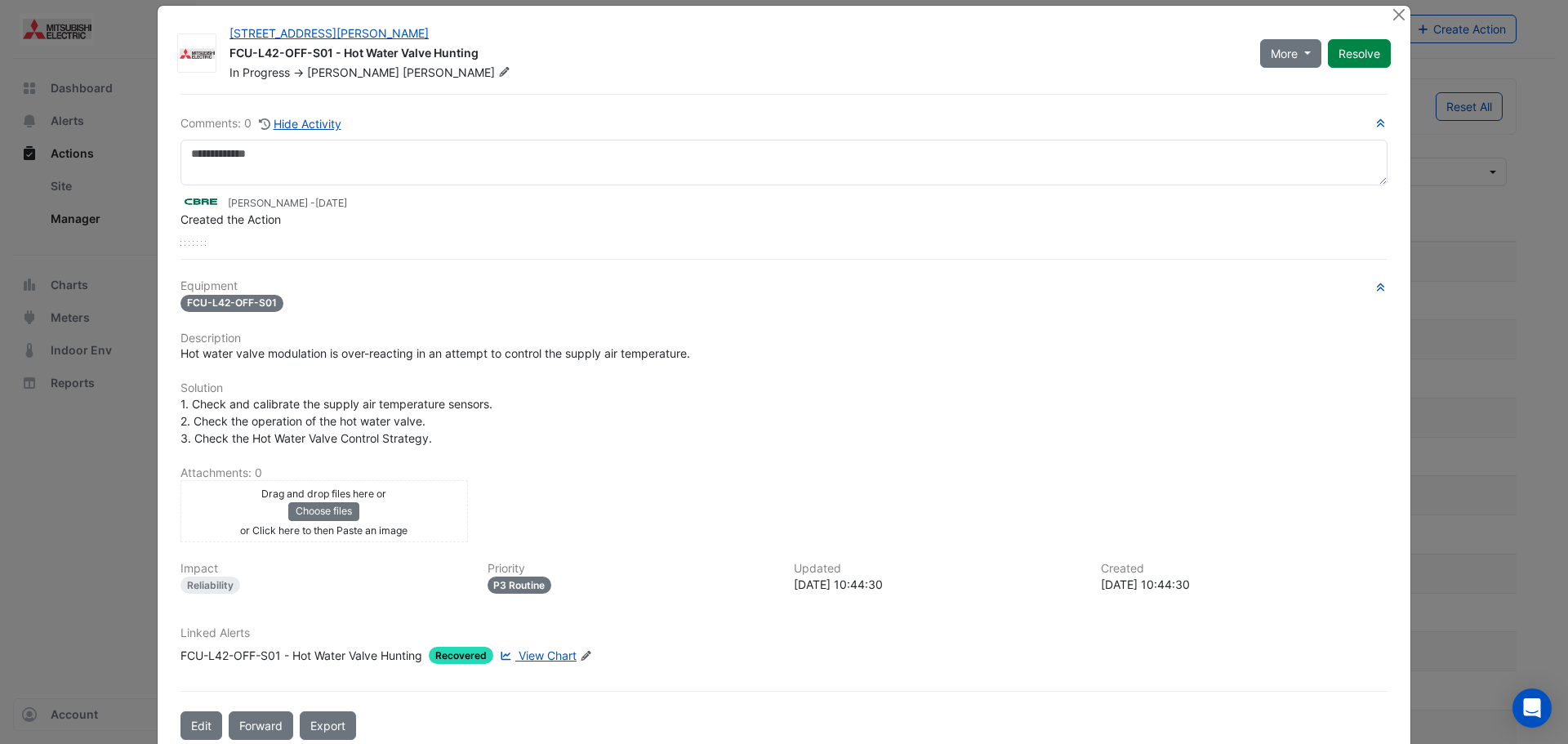
scroll to position [0, 0]
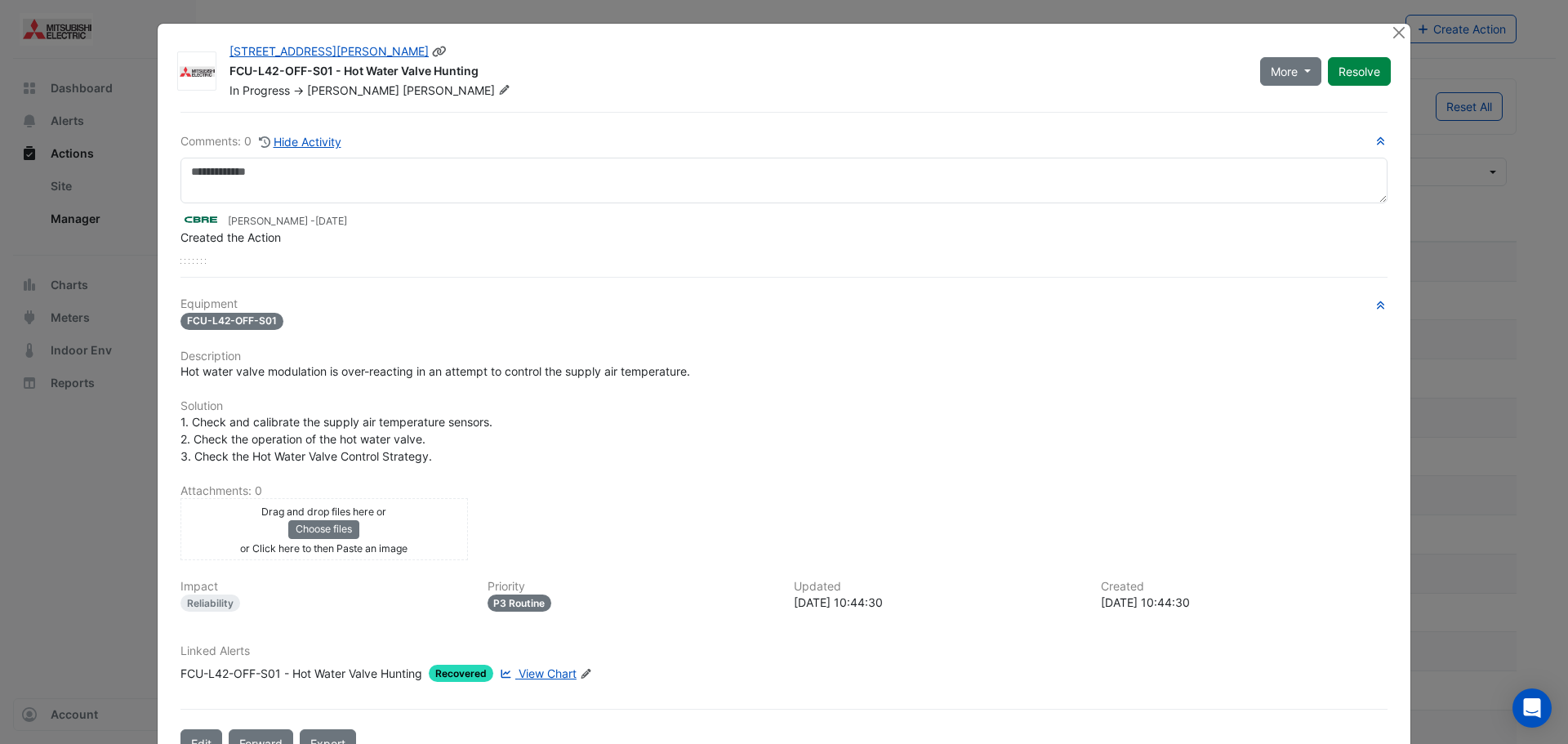
drag, startPoint x: 226, startPoint y: 72, endPoint x: 486, endPoint y: 72, distance: 260.0
click at [486, 72] on div "FCU-L42-OFF-S01 - Hot Water Valve Hunting" at bounding box center [734, 73] width 1011 height 20
click at [490, 72] on div "FCU-L42-OFF-S01 - Hot Water Valve Hunting" at bounding box center [734, 73] width 1011 height 20
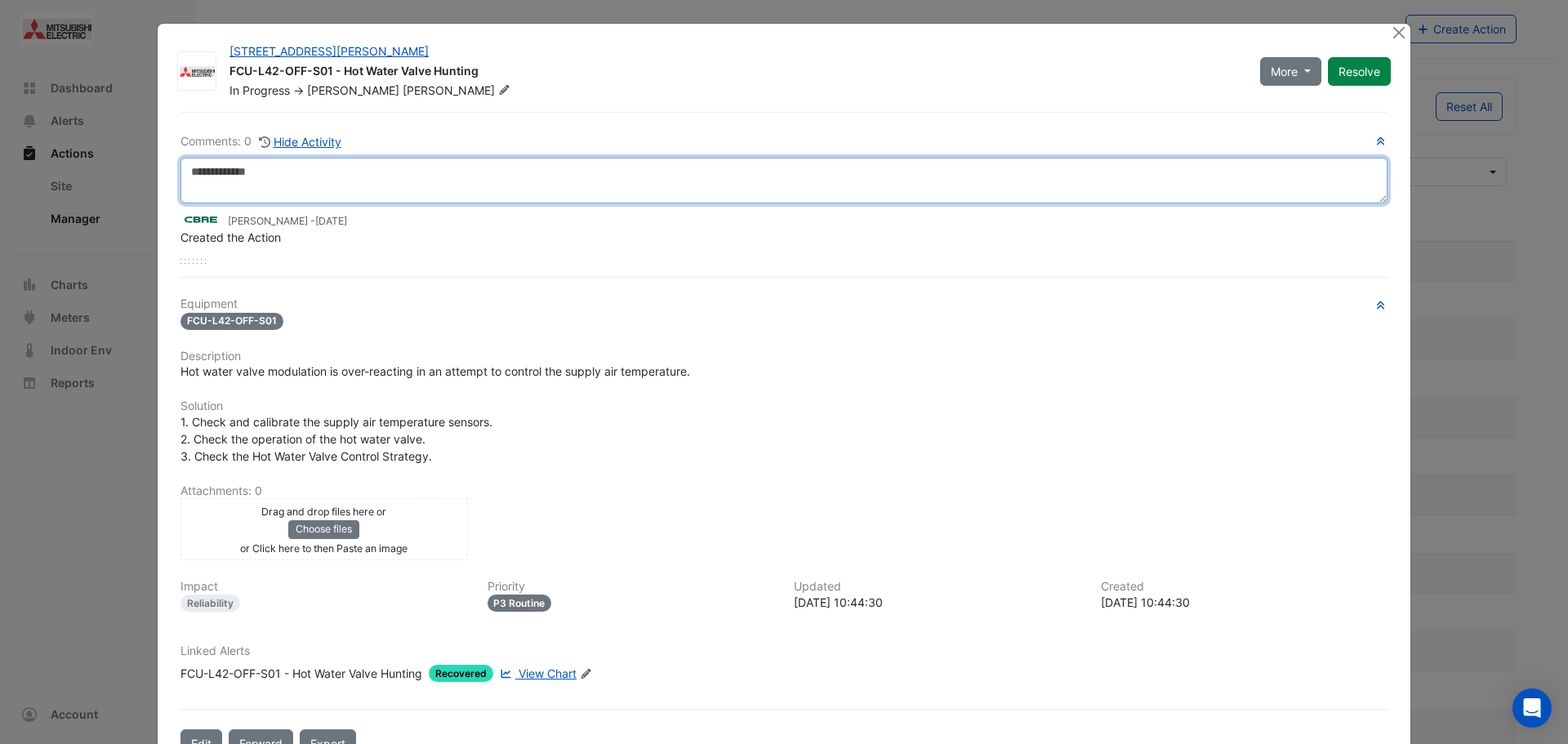
click at [552, 180] on textarea at bounding box center [784, 180] width 1207 height 46
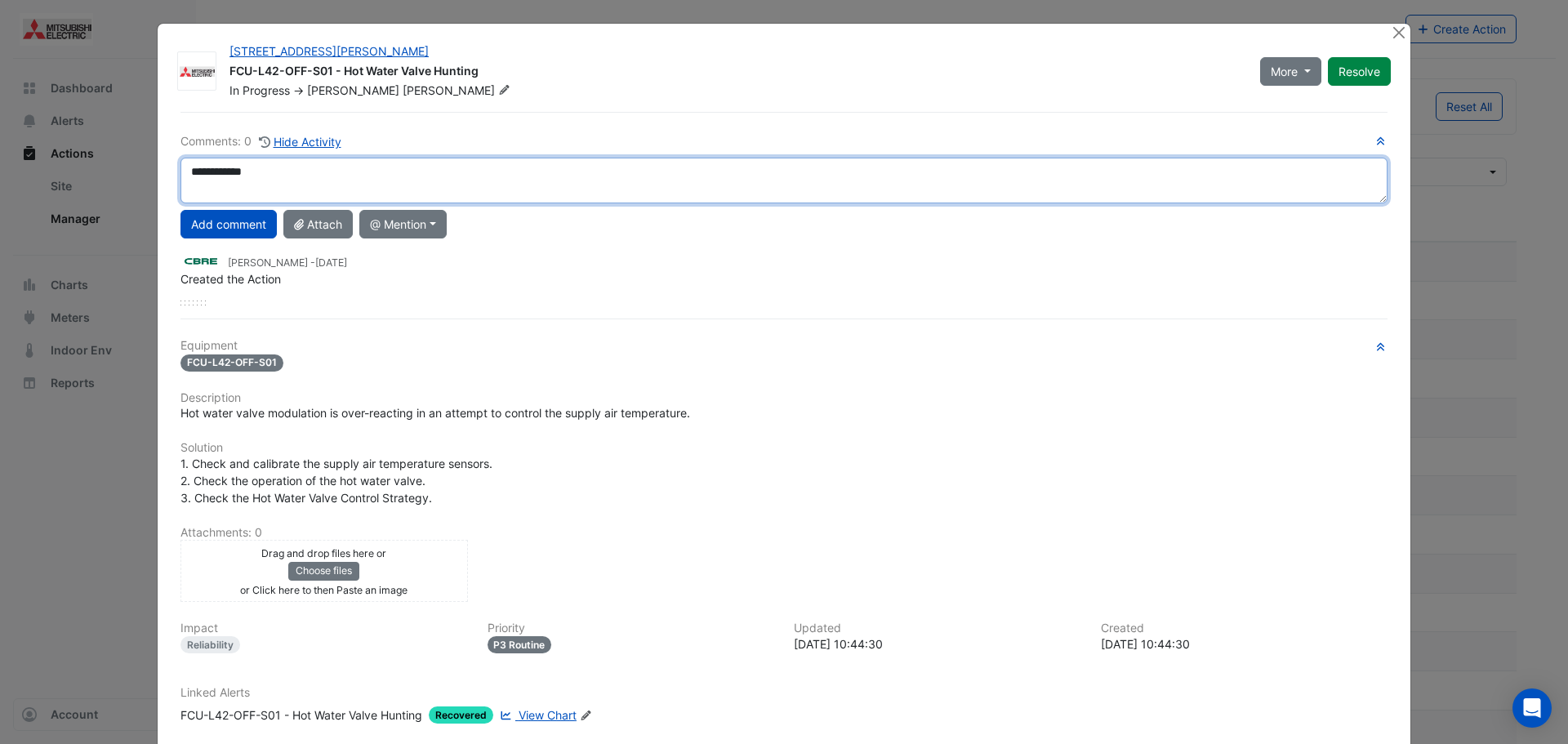
scroll to position [11, 0]
click at [377, 181] on textarea "**********" at bounding box center [784, 180] width 1207 height 46
click at [303, 189] on textarea "**********" at bounding box center [784, 180] width 1207 height 46
click at [355, 189] on textarea "**********" at bounding box center [784, 180] width 1207 height 46
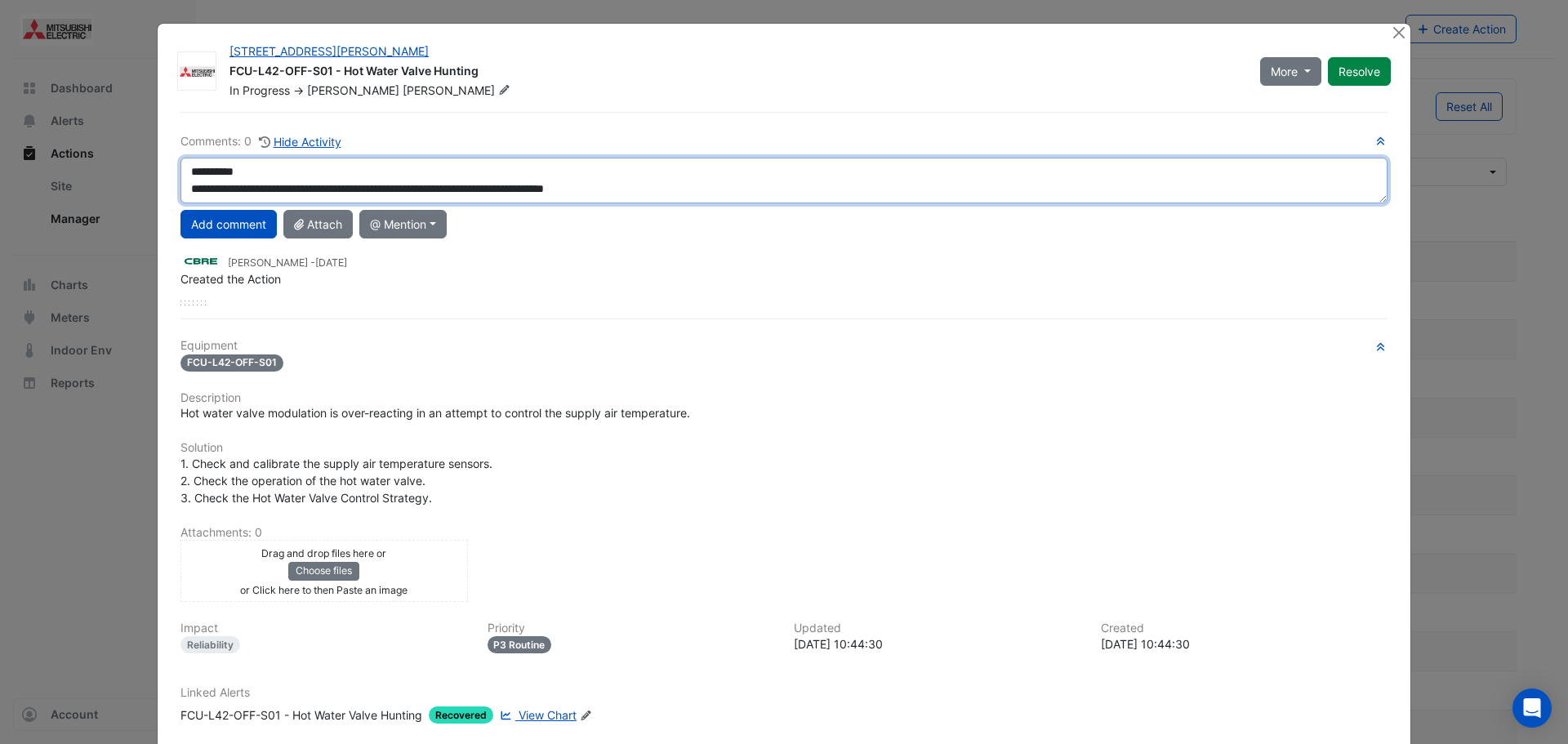
click at [690, 190] on textarea "**********" at bounding box center [784, 180] width 1207 height 46
type textarea "**********"
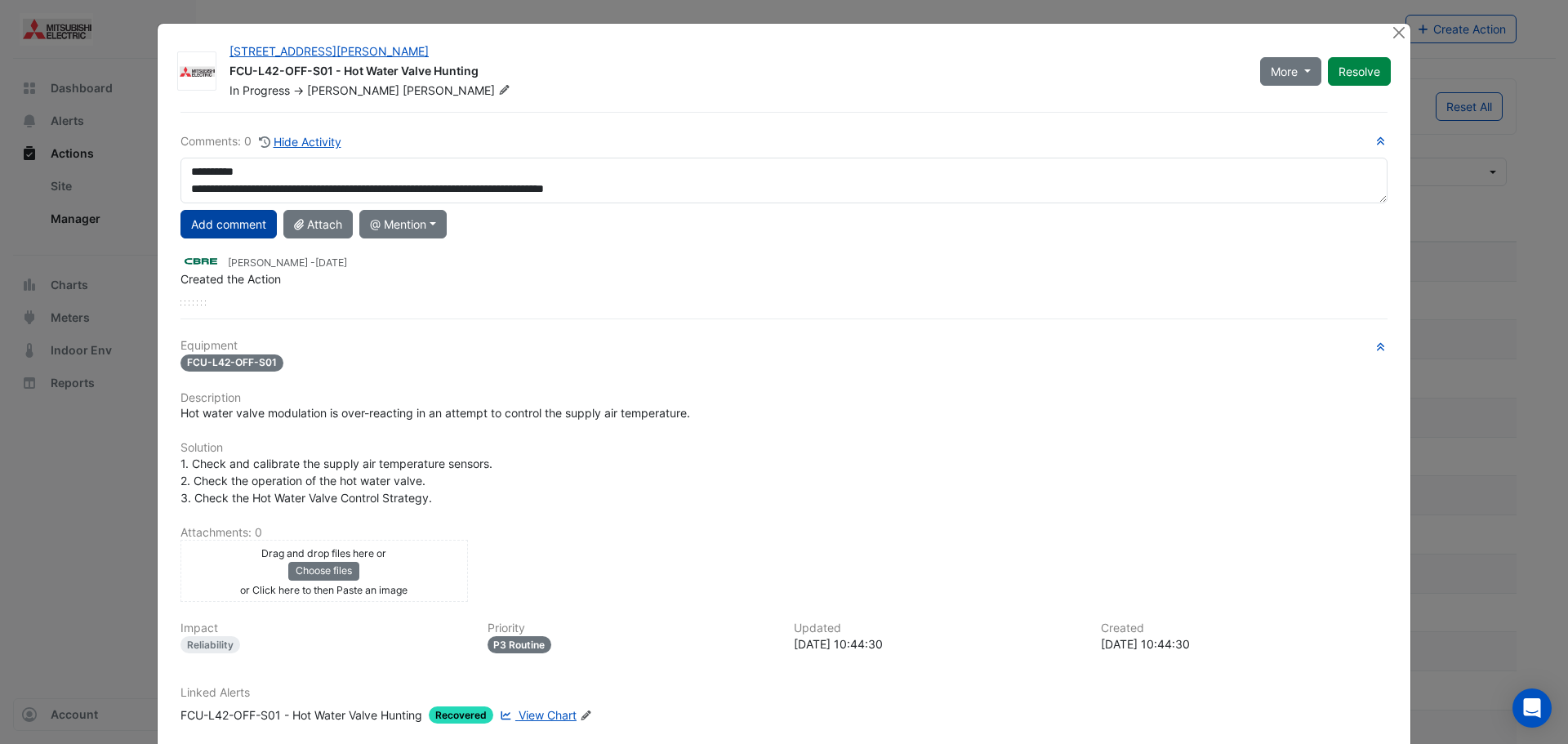
click at [208, 221] on button "Add comment" at bounding box center [229, 224] width 97 height 29
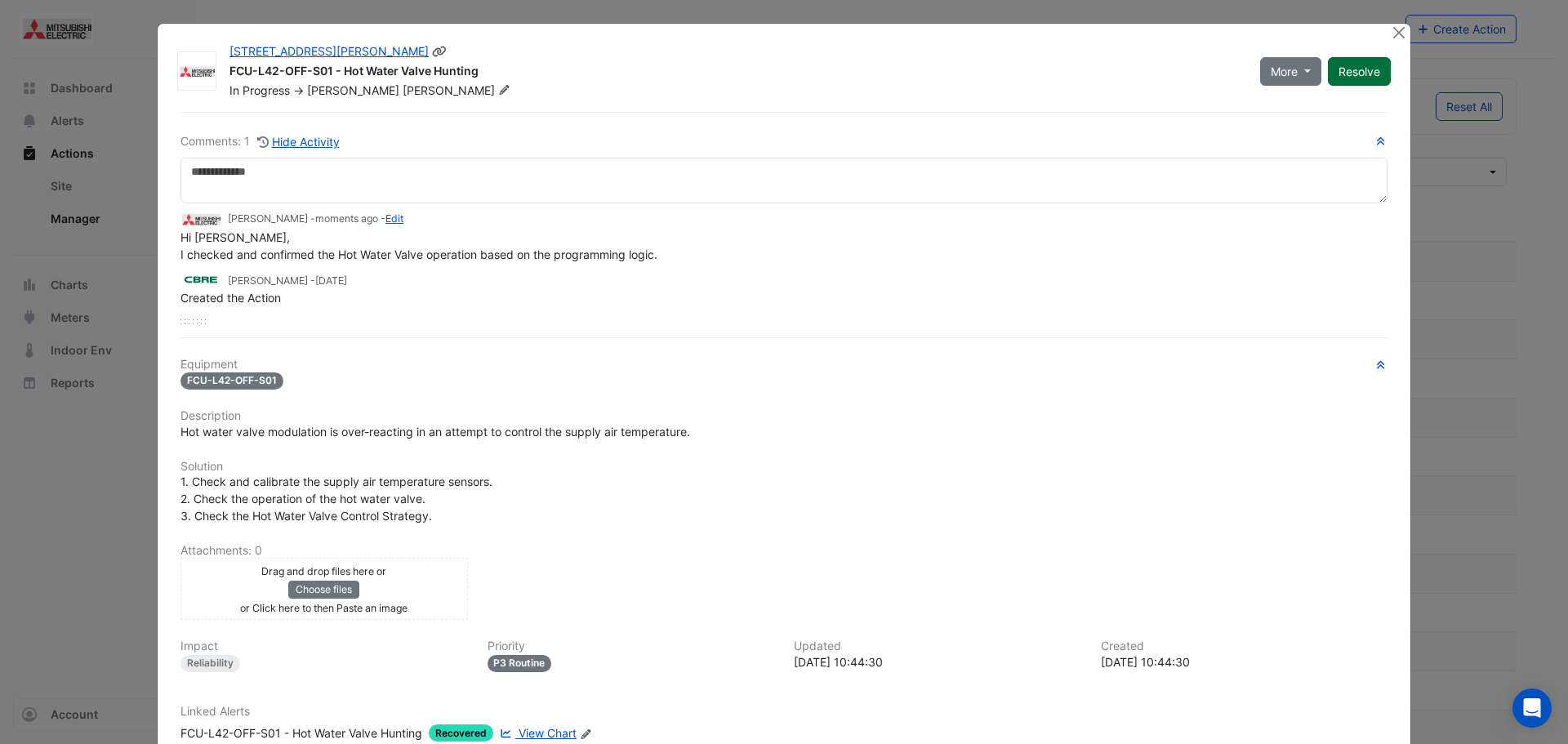
click at [1358, 68] on button "Resolve" at bounding box center [1359, 72] width 63 height 29
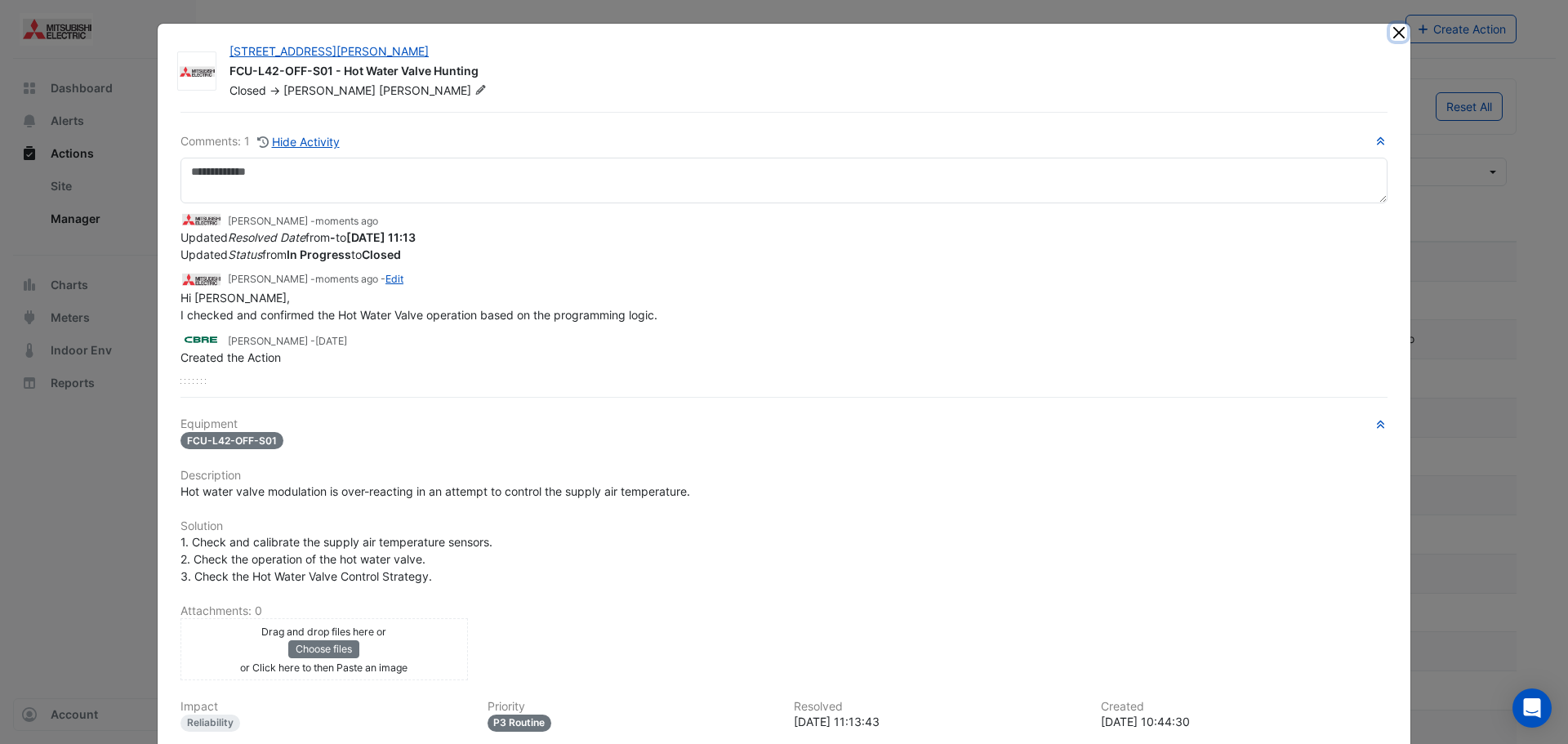
click at [1395, 32] on button "Close" at bounding box center [1398, 31] width 17 height 17
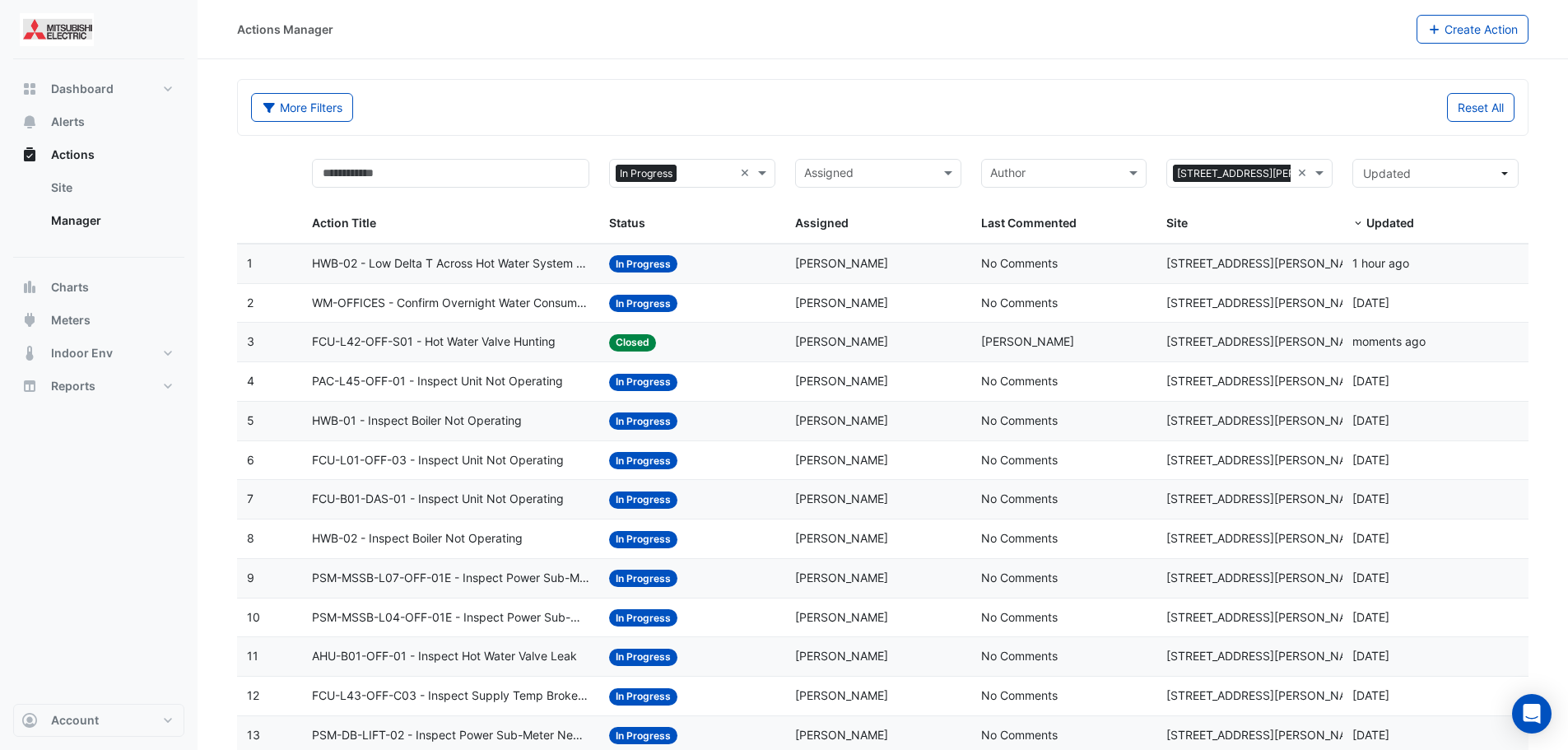
click at [528, 385] on span "PAC-L45-OFF-01 - Inspect Unit Not Operating" at bounding box center [438, 381] width 251 height 19
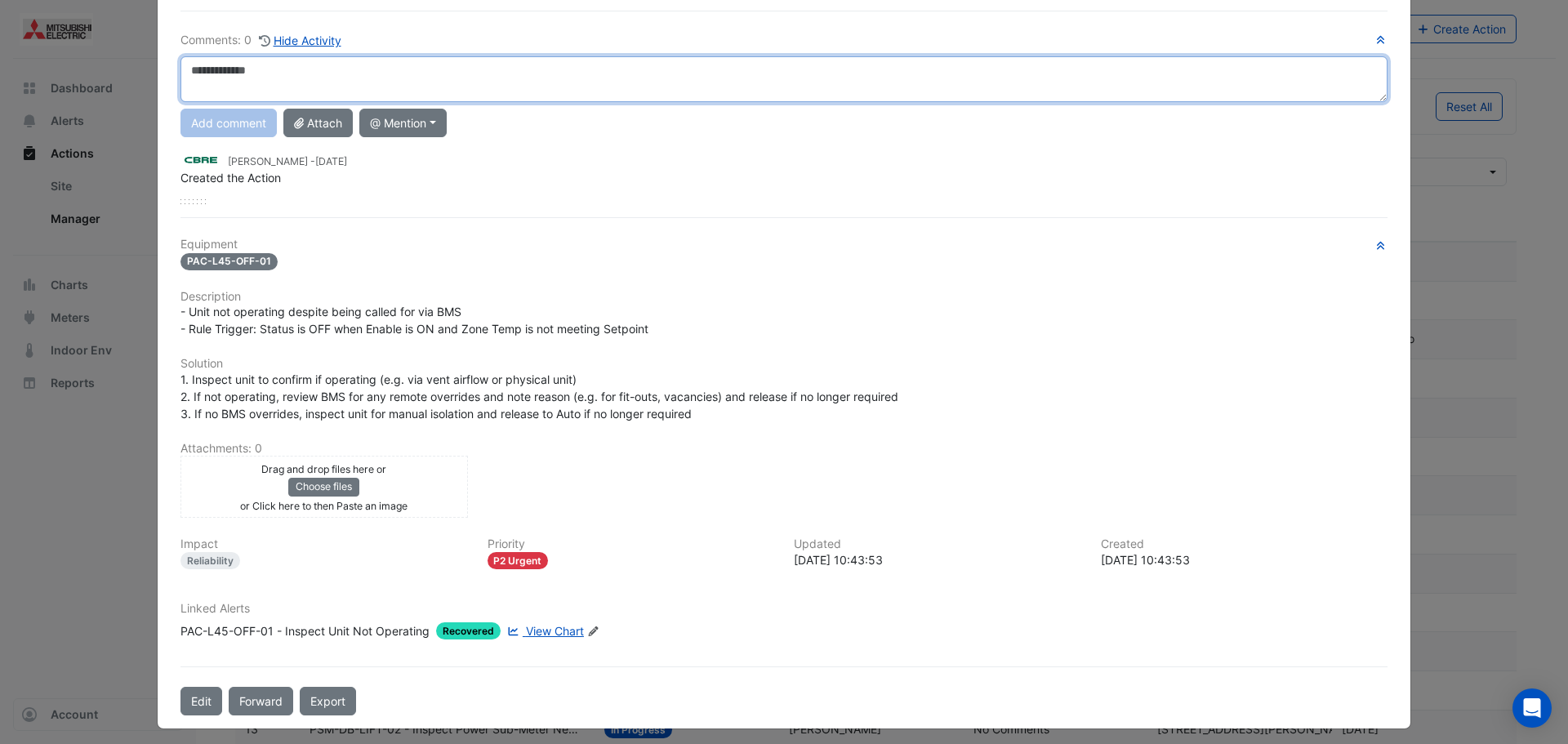
scroll to position [109, 0]
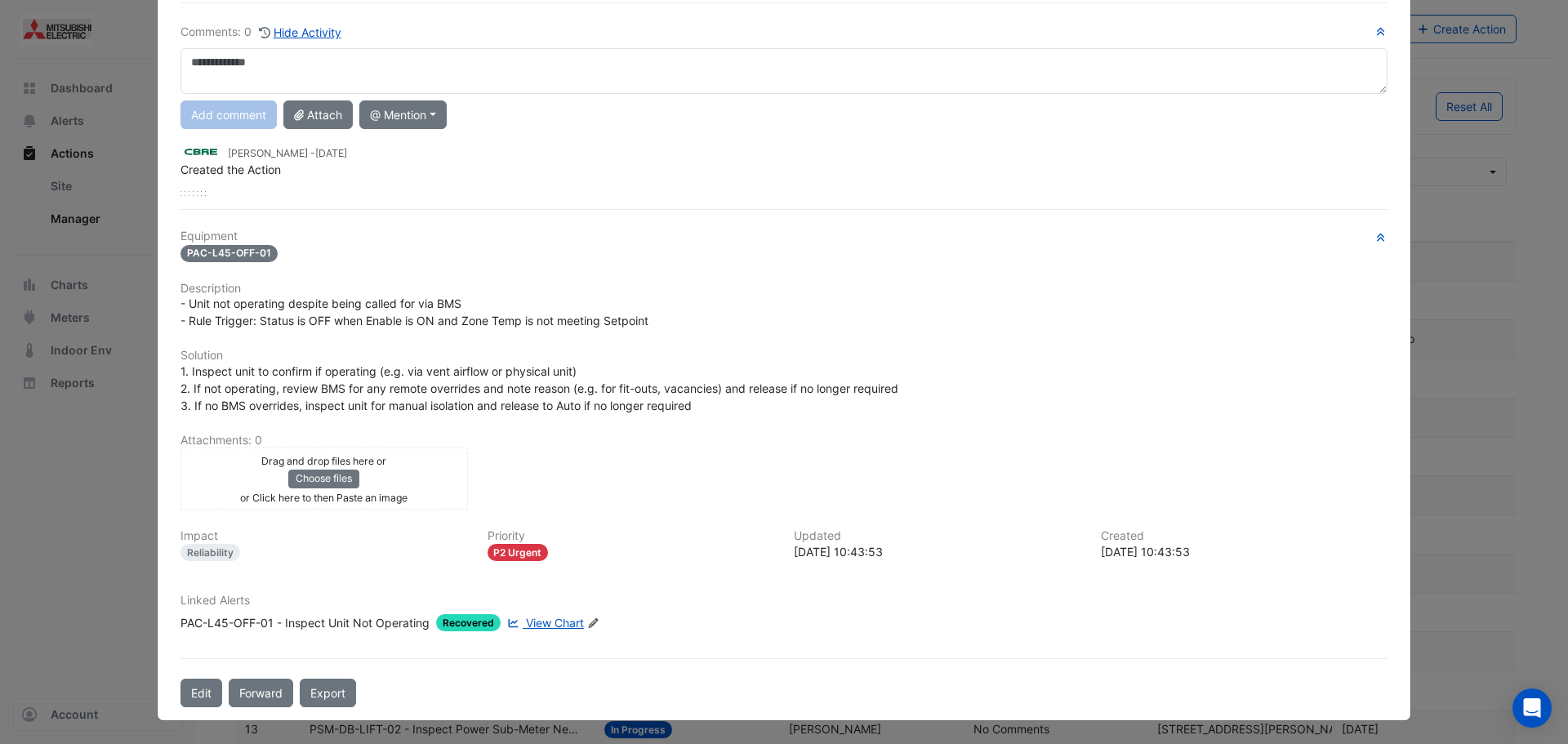
click at [534, 631] on link "View Chart" at bounding box center [544, 622] width 80 height 17
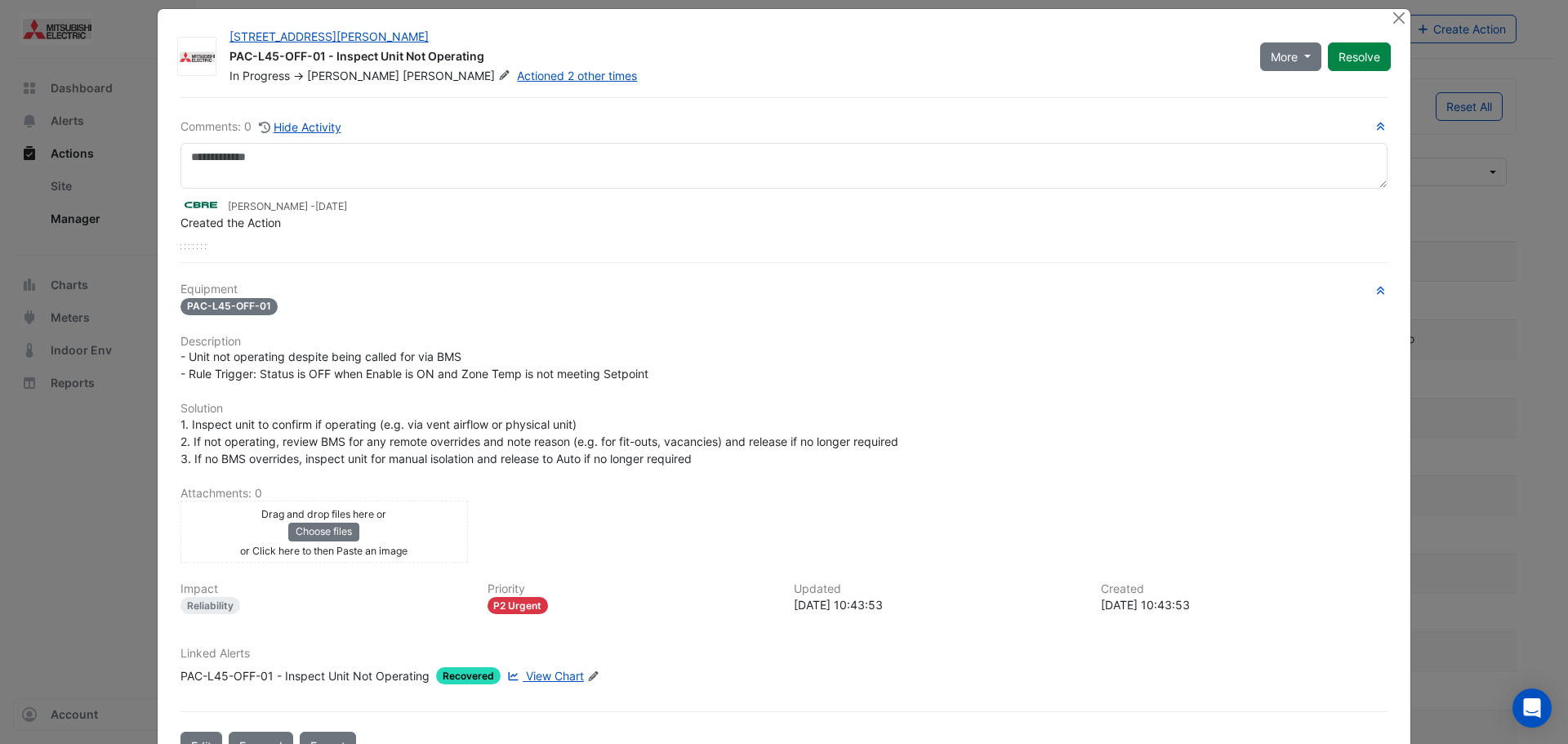
scroll to position [0, 0]
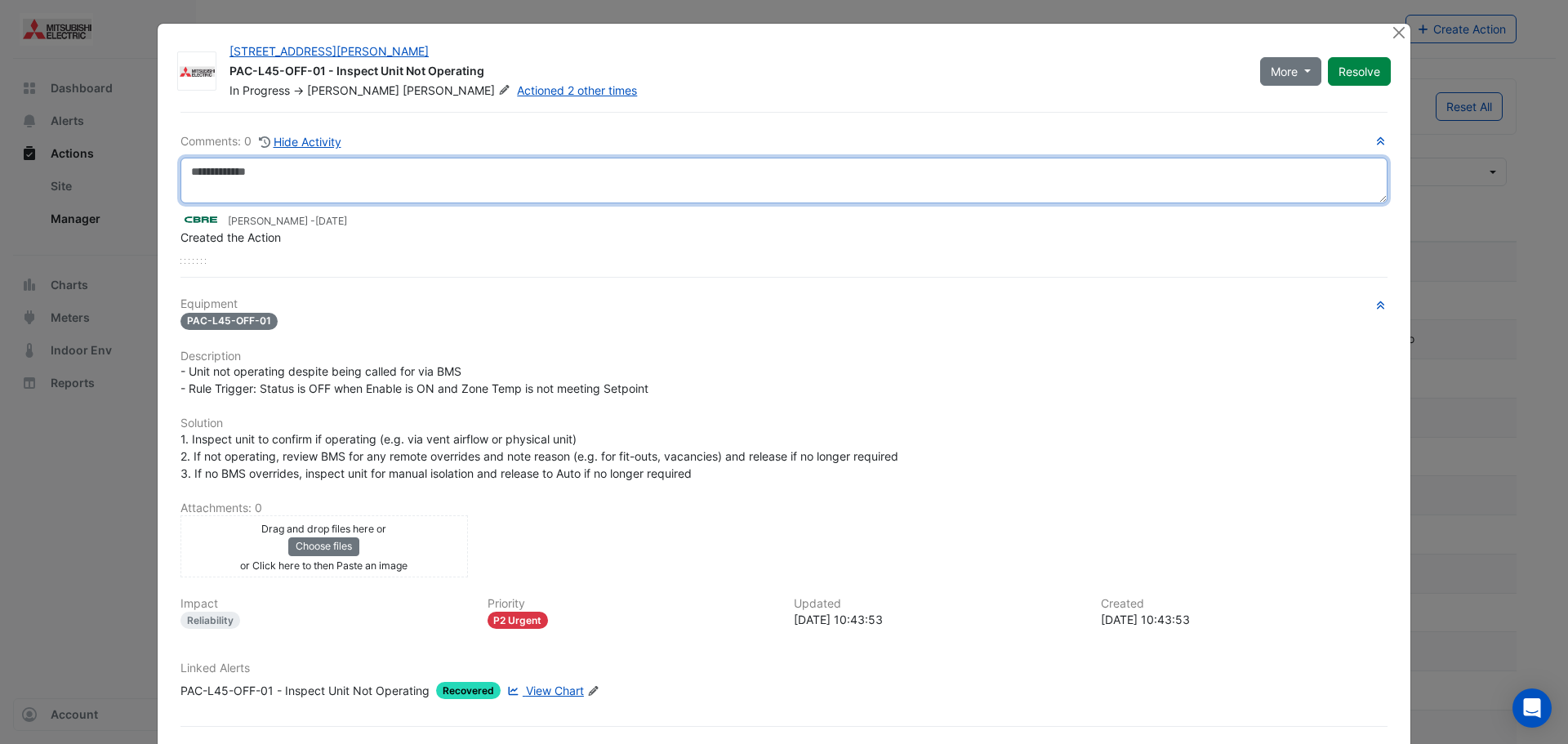
click at [467, 170] on textarea at bounding box center [784, 180] width 1207 height 46
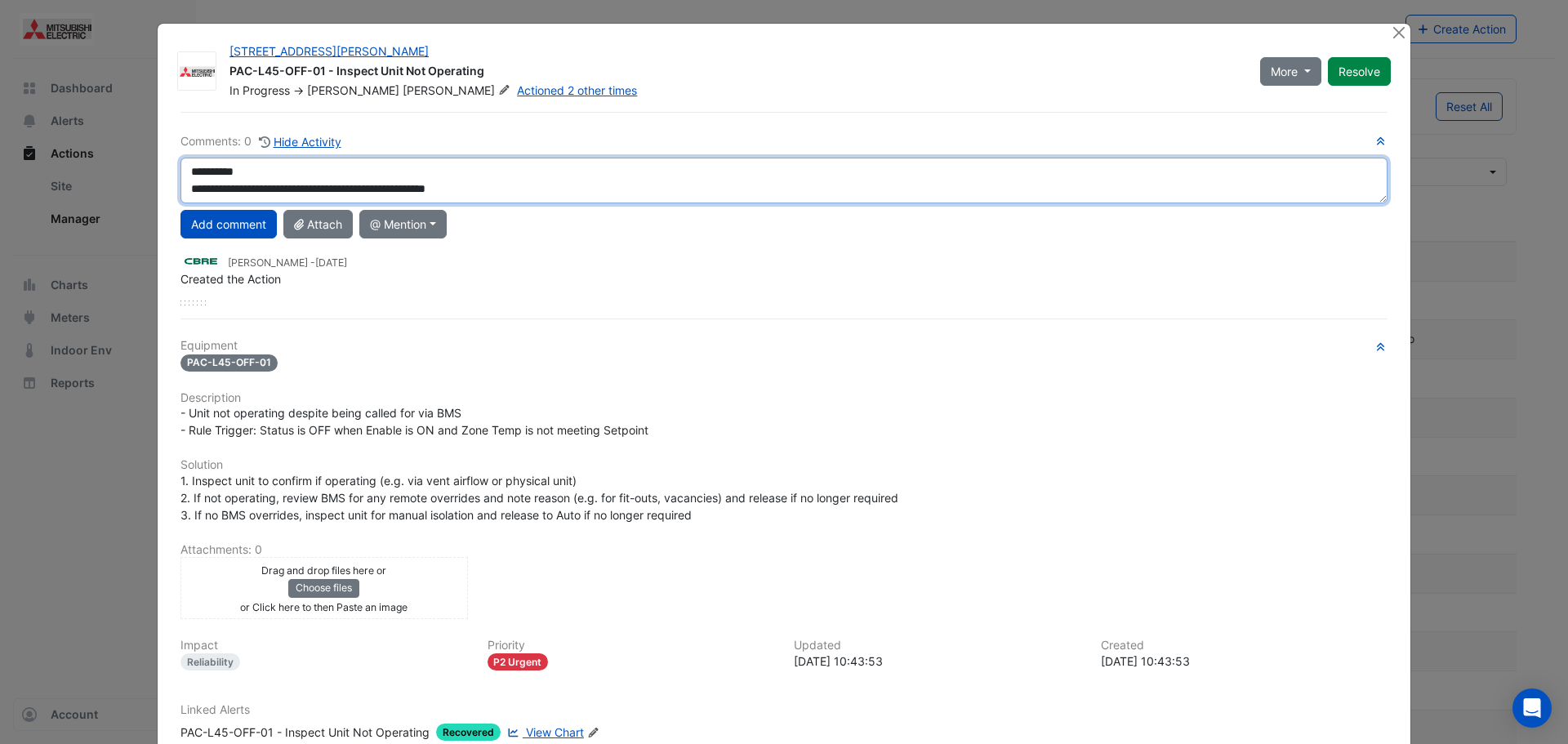
type textarea "**********"
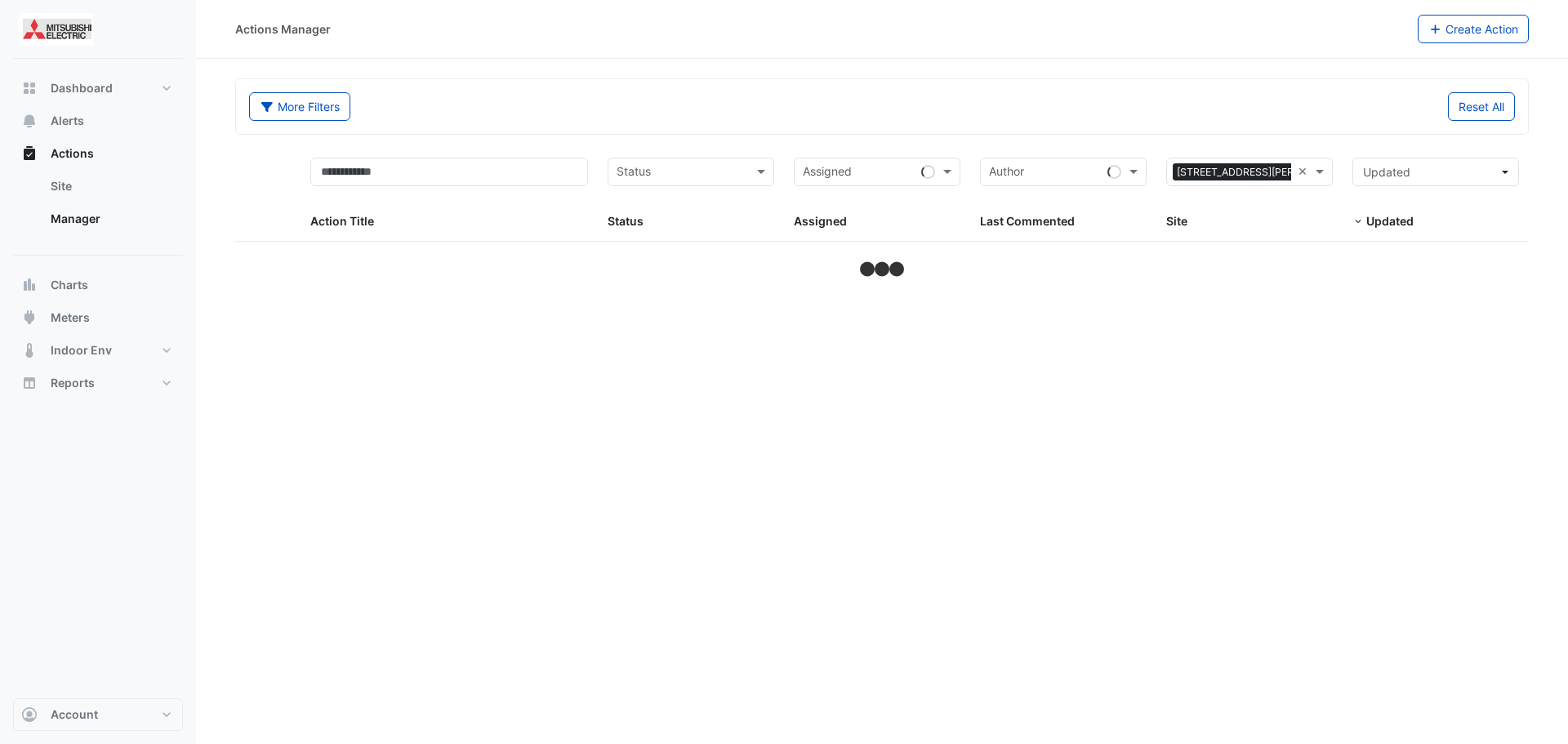
select select "***"
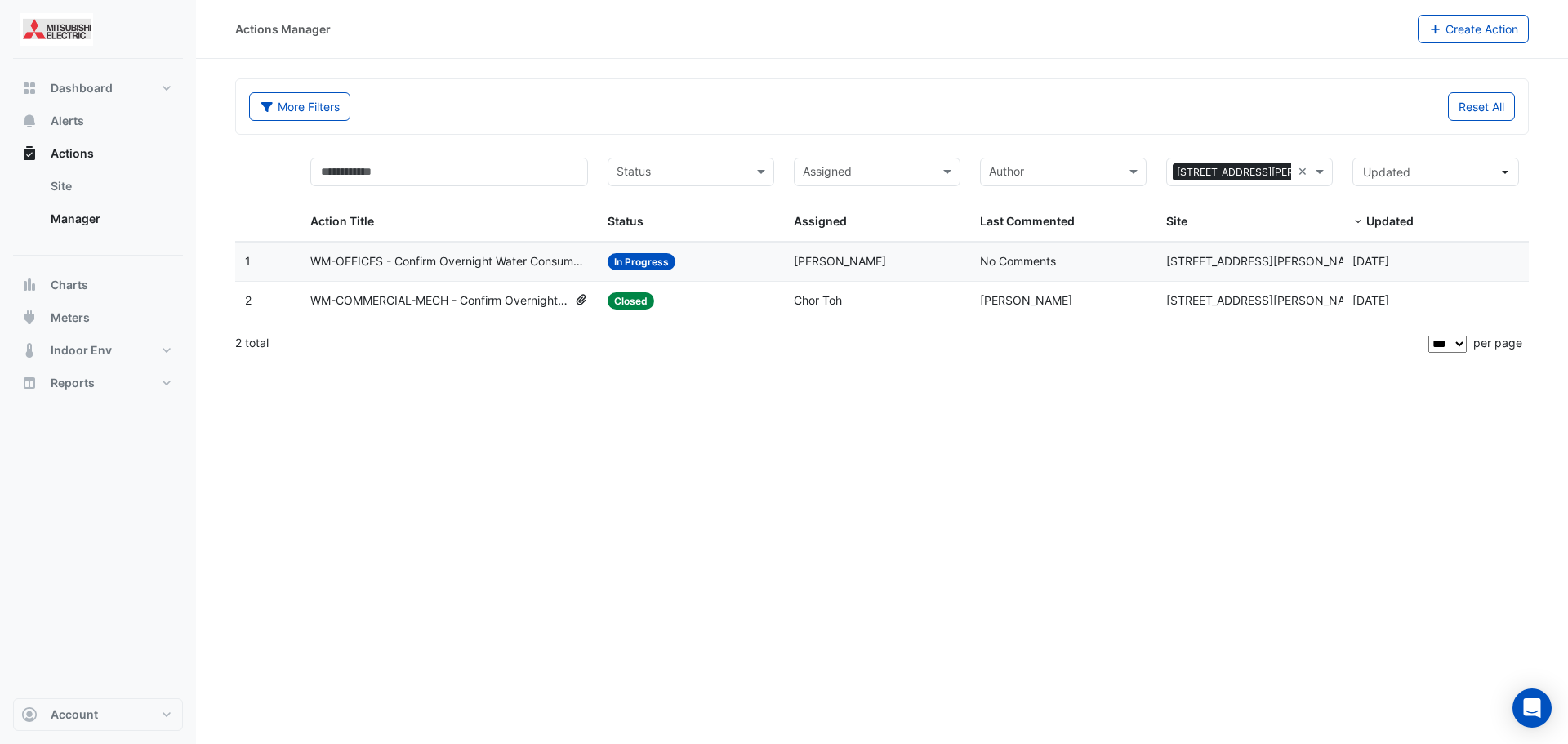
click at [520, 302] on span "WM-COMMERCIAL-MECH - Confirm Overnight Water Consumption" at bounding box center [439, 301] width 257 height 19
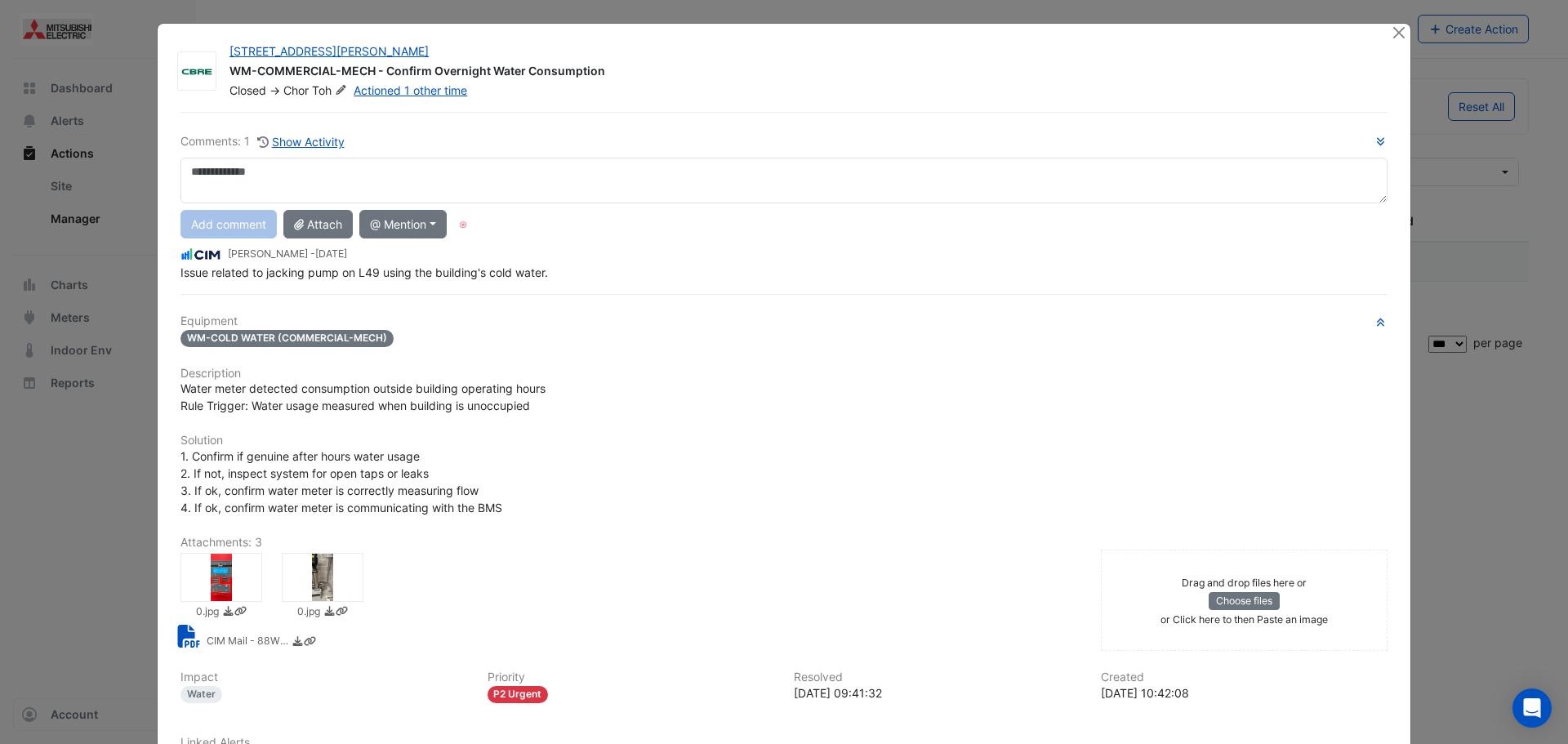
click at [214, 570] on div at bounding box center [221, 577] width 81 height 49
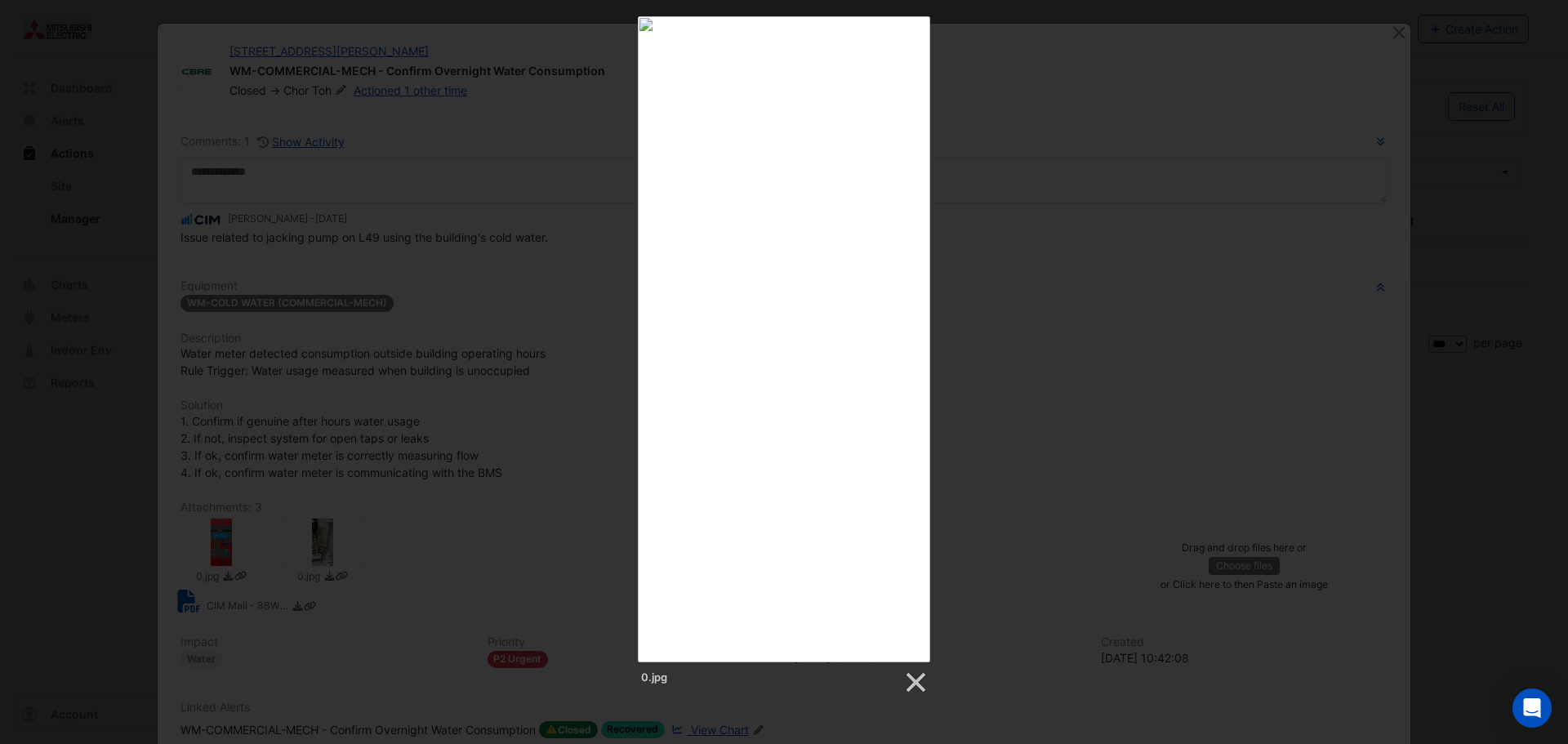
drag, startPoint x: 885, startPoint y: 313, endPoint x: 873, endPoint y: 230, distance: 83.9
click at [873, 230] on link at bounding box center [836, 338] width 187 height 646
click at [1020, 268] on div "0.jpg" at bounding box center [784, 355] width 1568 height 679
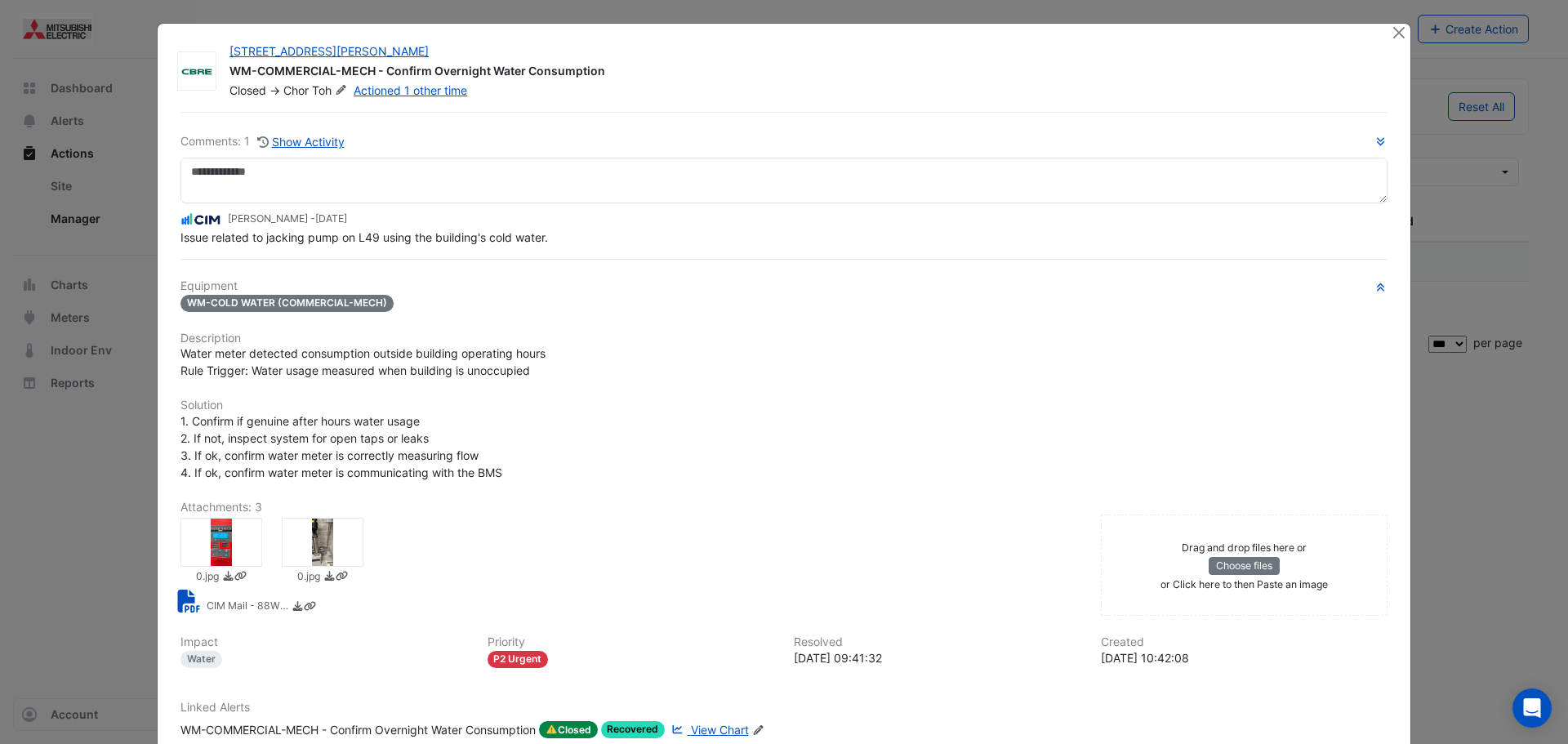
click at [1428, 390] on ngb-modal-window "88 Walker St WM-COMMERCIAL-MECH - Confirm Overnight Water Consumption Closed ->…" at bounding box center [784, 372] width 1568 height 744
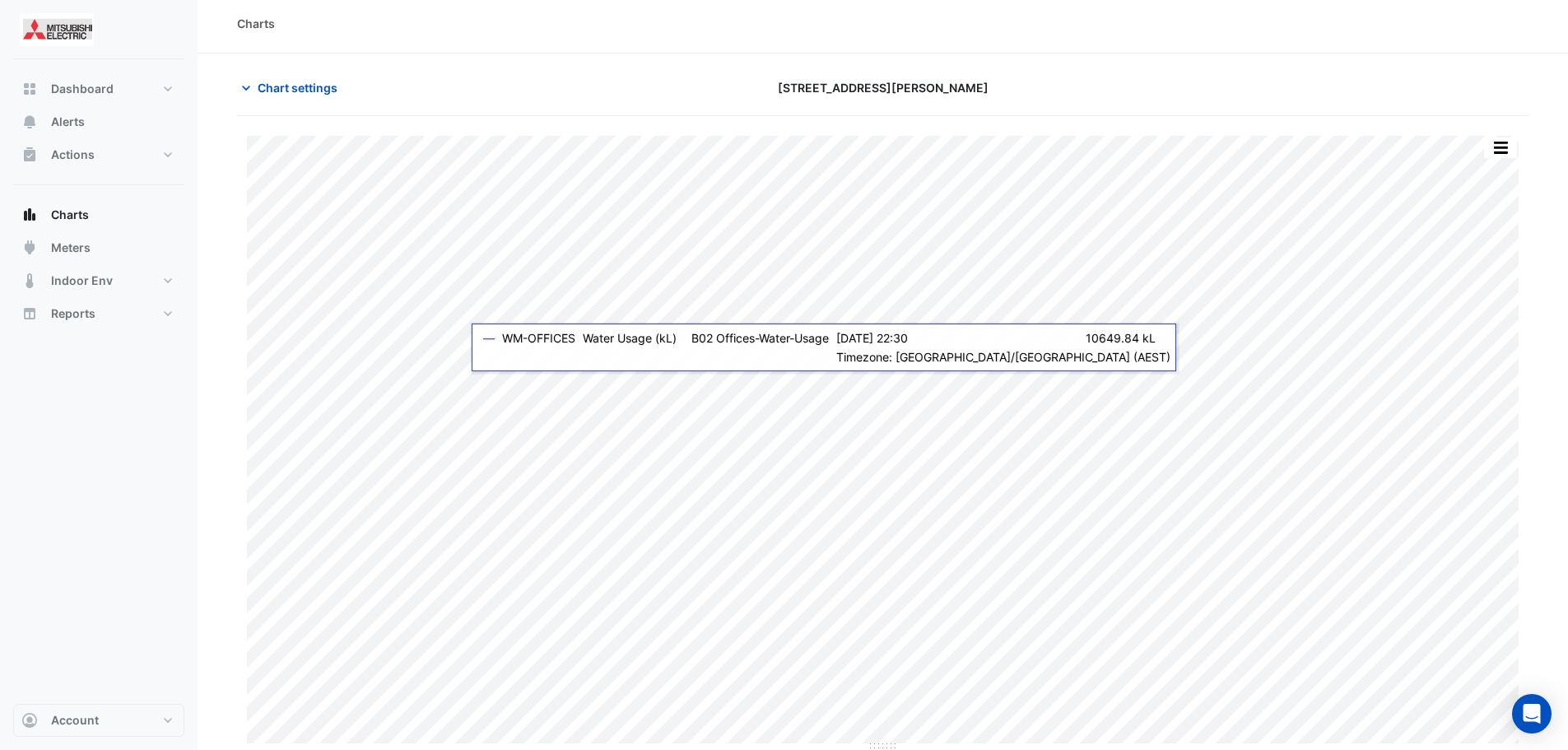
scroll to position [7, 0]
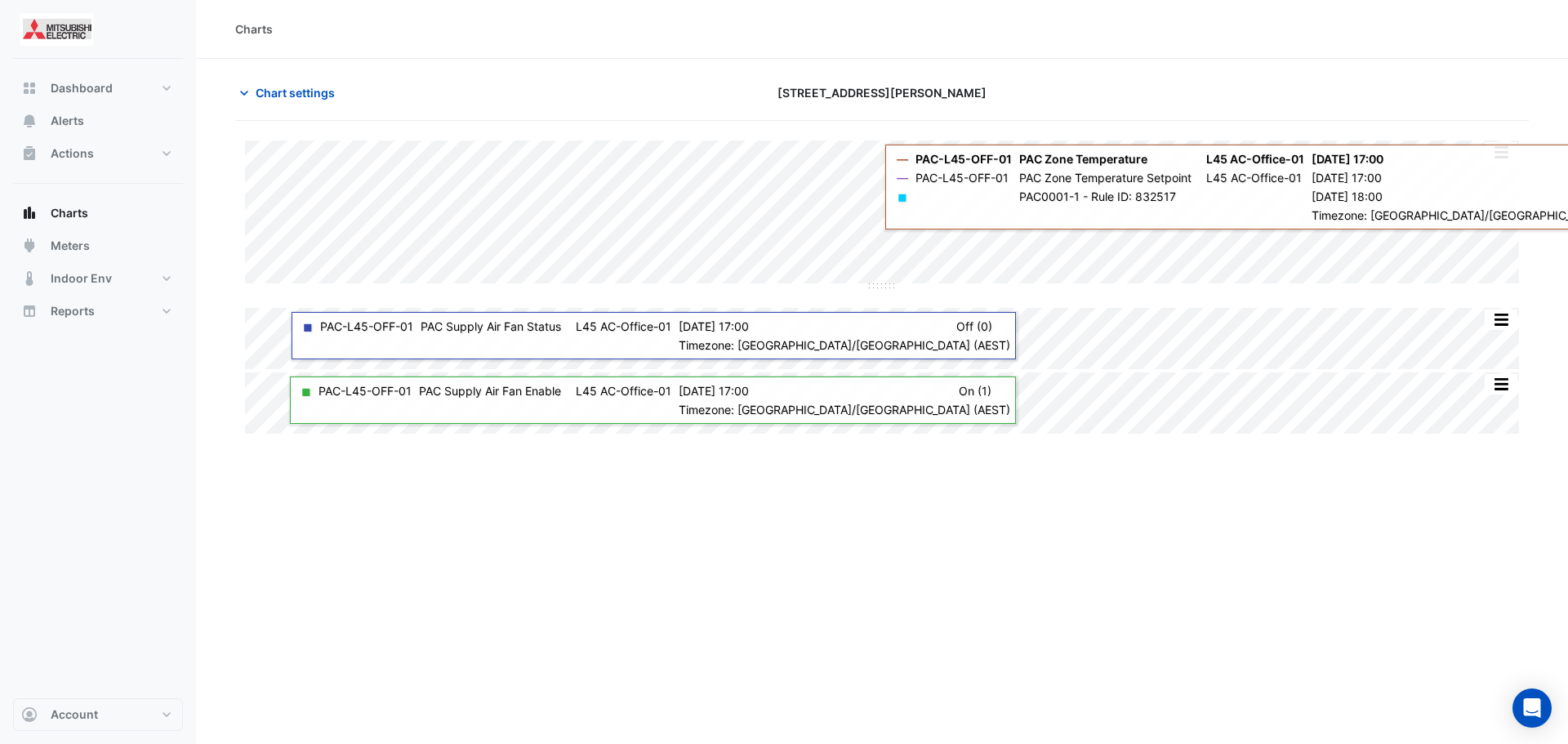
drag, startPoint x: 726, startPoint y: 140, endPoint x: 1015, endPoint y: 572, distance: 519.8
click at [1015, 571] on div "Charts Chart settings [STREET_ADDRESS][PERSON_NAME] Split All Split None Print …" at bounding box center [882, 372] width 1372 height 744
